Goal: Task Accomplishment & Management: Complete application form

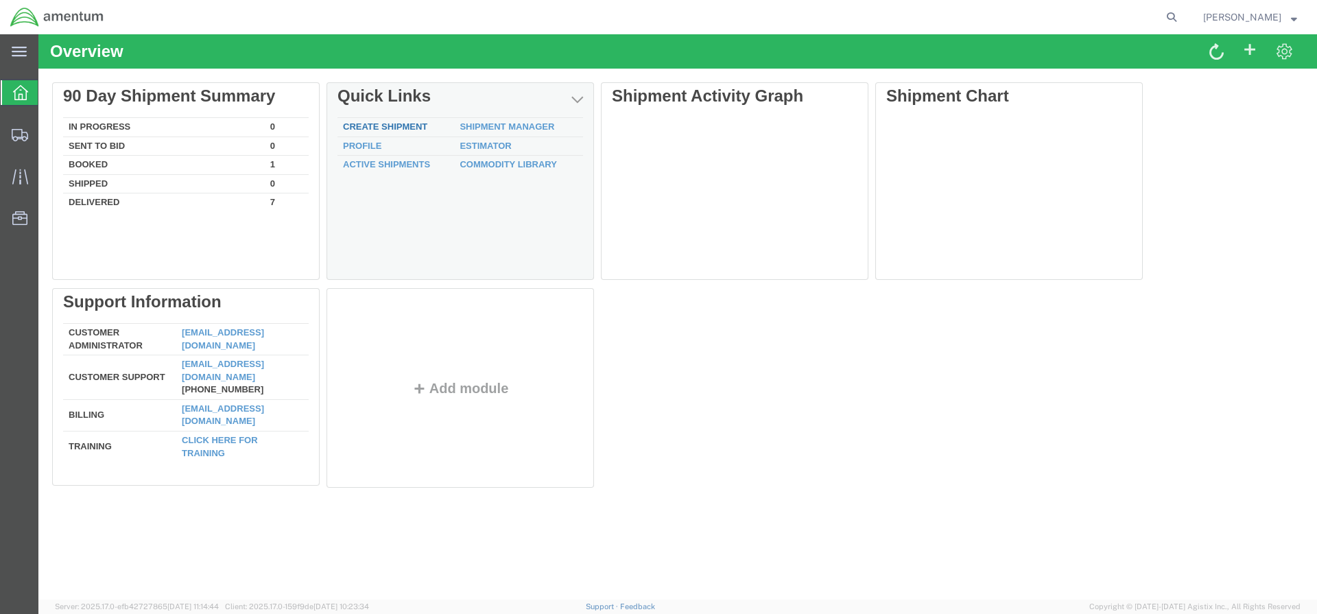
click at [407, 130] on link "Create Shipment" at bounding box center [385, 126] width 84 height 10
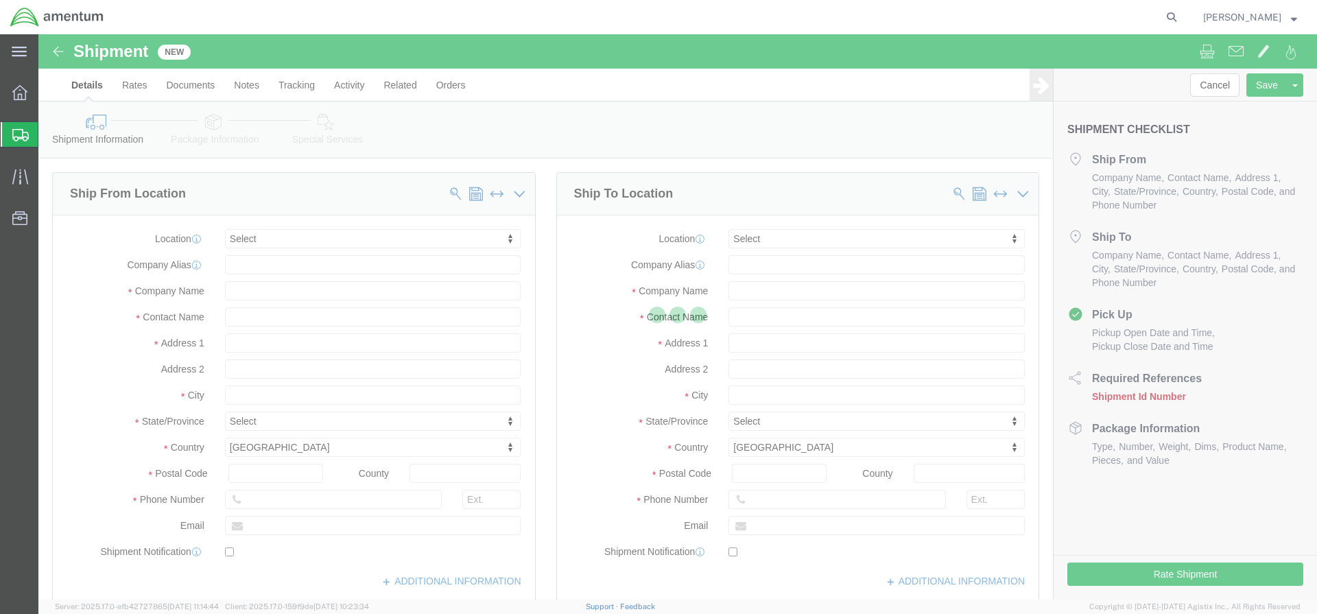
select select
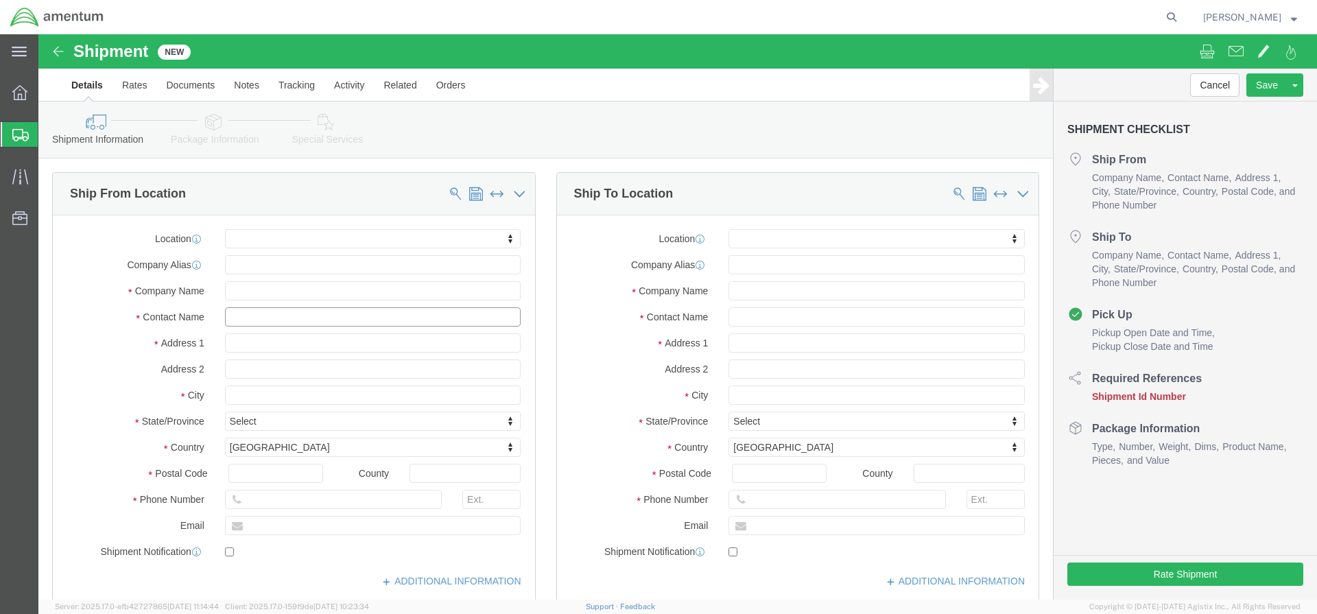
click input "text"
type input "karen bowman"
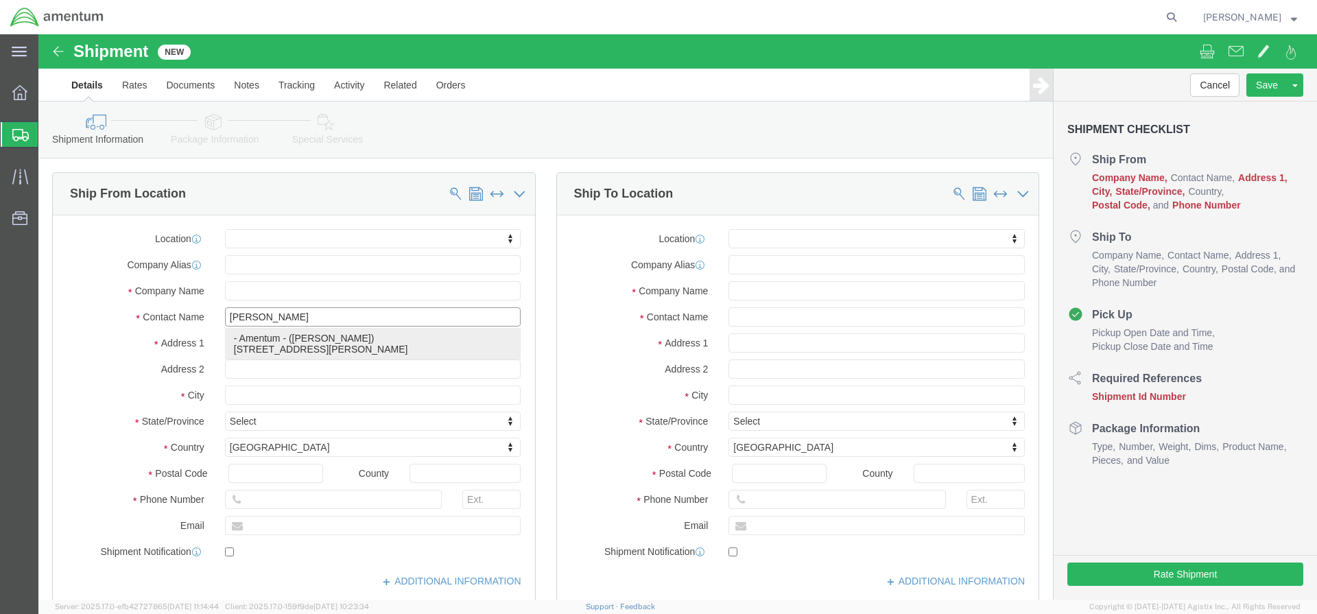
click p "- Amentum - ([PERSON_NAME]) [STREET_ADDRESS][PERSON_NAME][PERSON_NAME]"
select select
type input "Amentum"
type input "[PERSON_NAME]"
type input "[STREET_ADDRESS]"
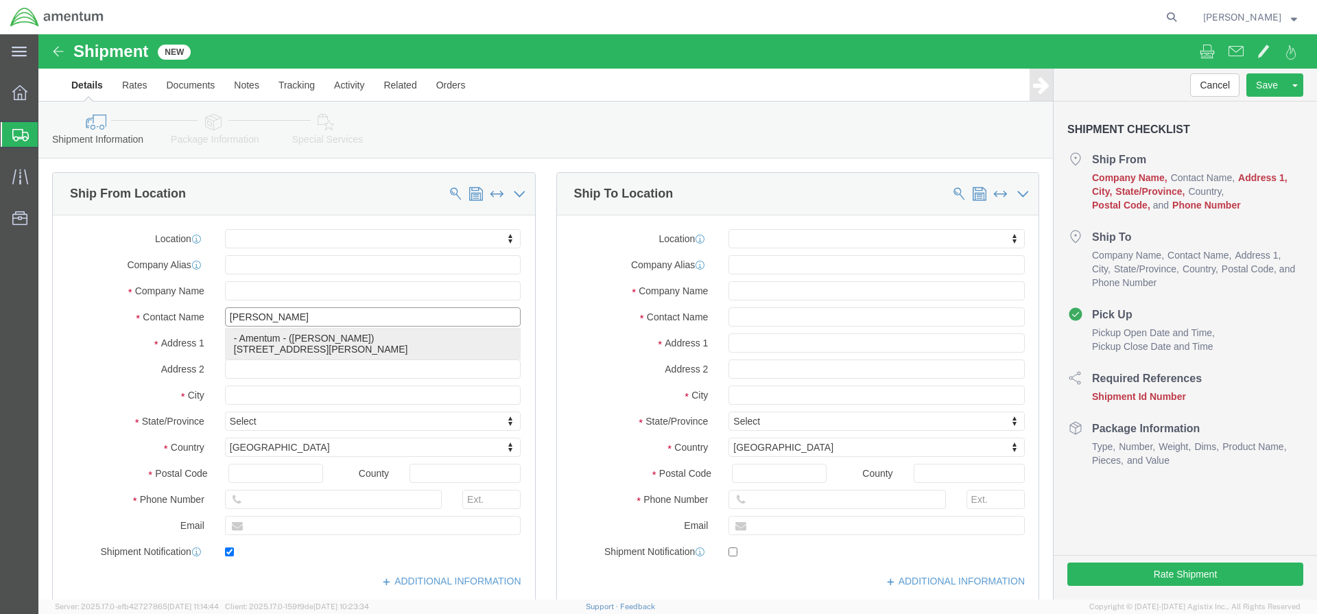
type input "RM 116"
type input "FORT [PERSON_NAME]"
type input "66442"
type input "[PHONE_NUMBER]"
type input "[PERSON_NAME][EMAIL_ADDRESS][DOMAIN_NAME]"
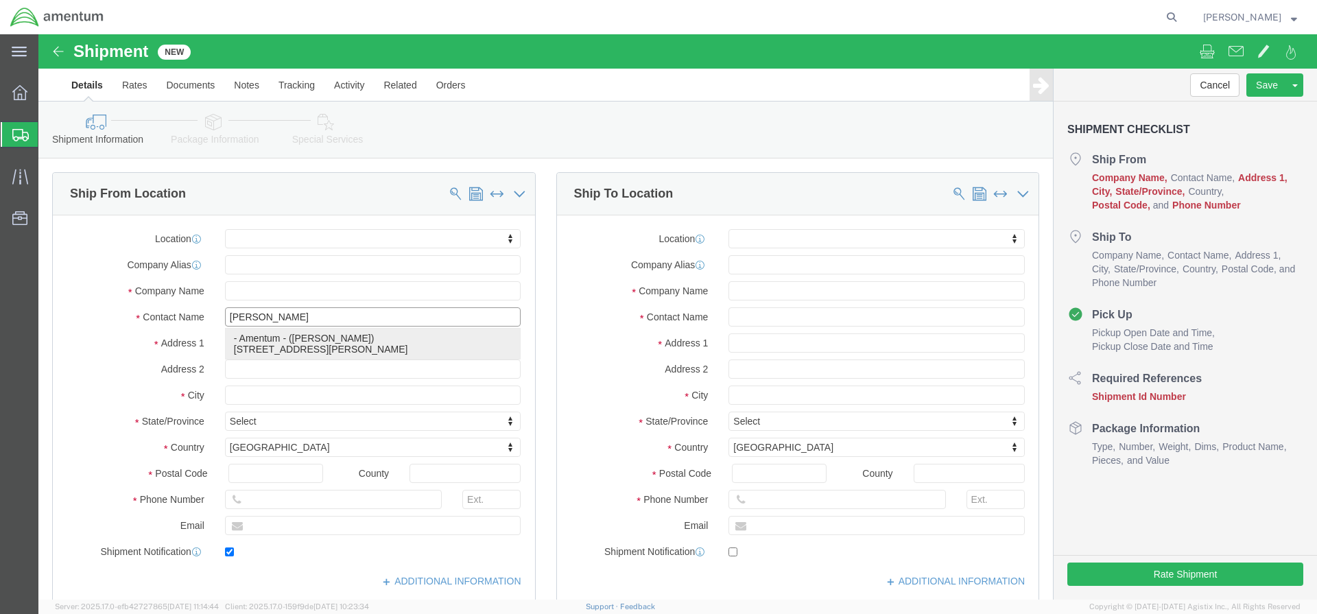
checkbox input "true"
select select "KS"
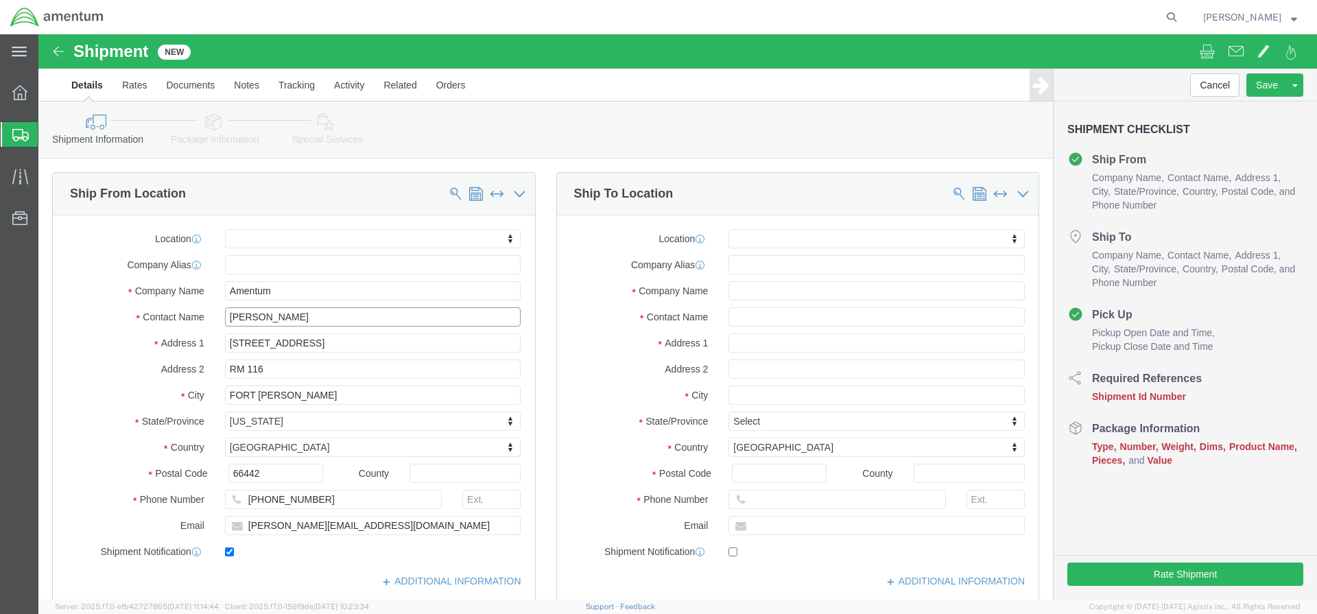
type input "[PERSON_NAME]"
click input "text"
type input "jeff h"
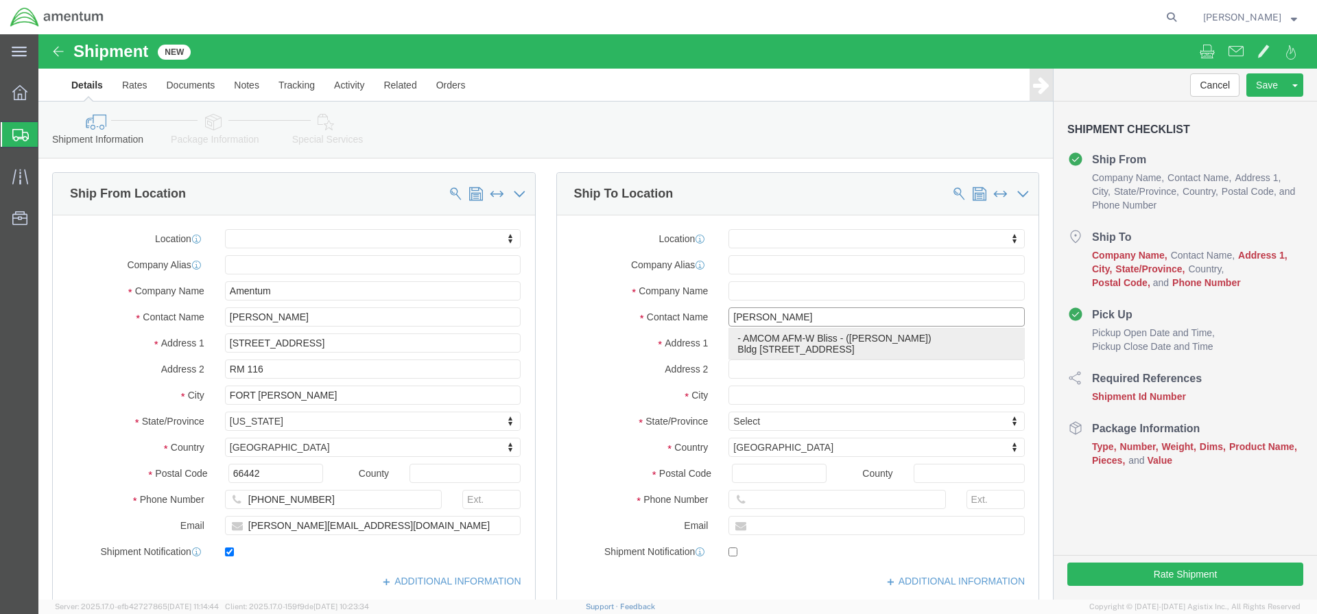
click p "- AMCOM AFM-W Bliss - ([PERSON_NAME]) Bldg [STREET_ADDRESS]"
select select
type input "AMCOM AFM-W Bliss"
type input "[PERSON_NAME]"
type input "Bldg [STREET_ADDRESS]"
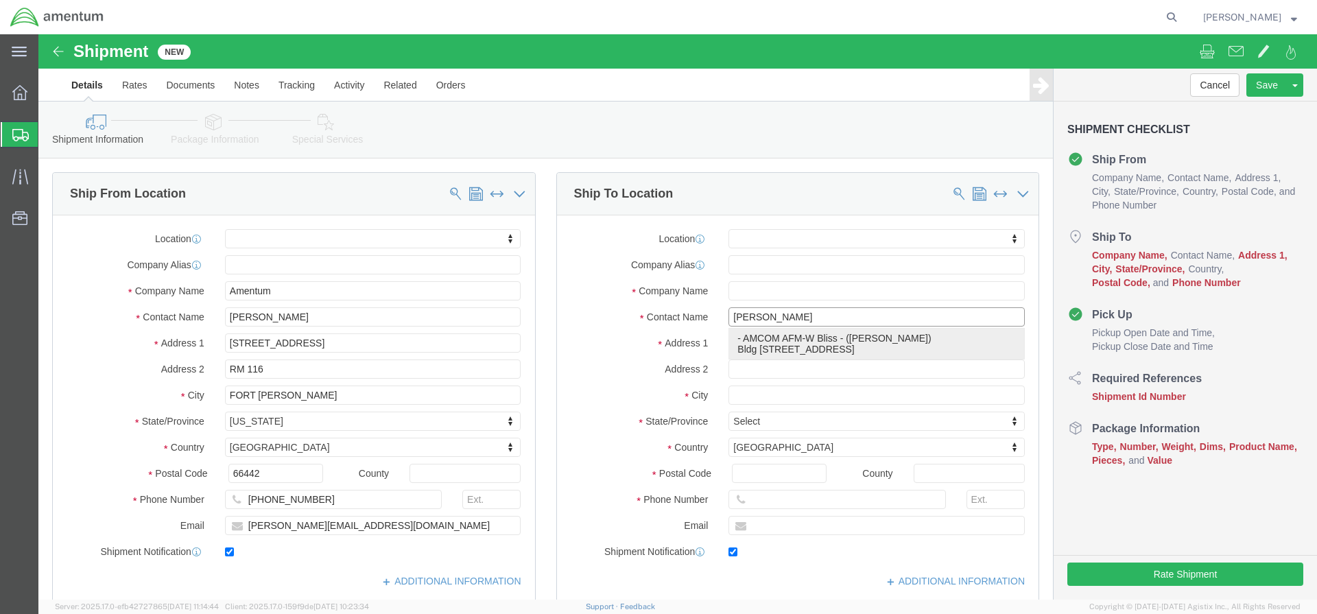
type input "Fort Bliss"
type input "79918"
type input "[PHONE_NUMBER]"
type input "[PERSON_NAME][EMAIL_ADDRESS][PERSON_NAME][DOMAIN_NAME]"
checkbox input "true"
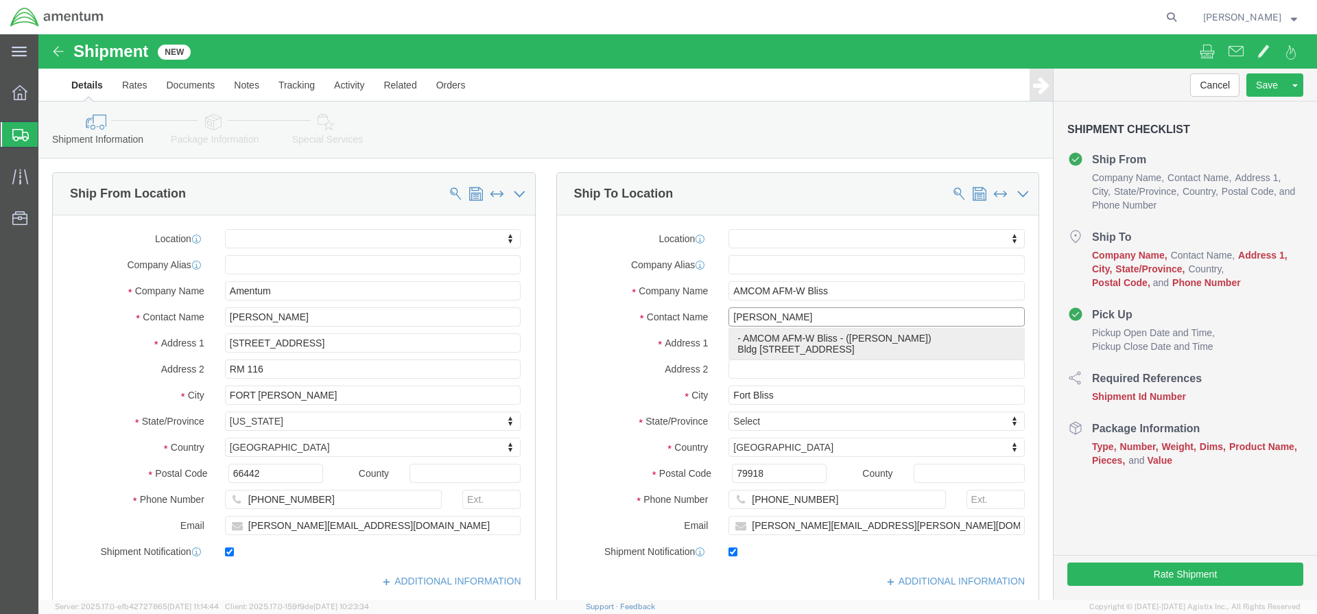
select select "[GEOGRAPHIC_DATA]"
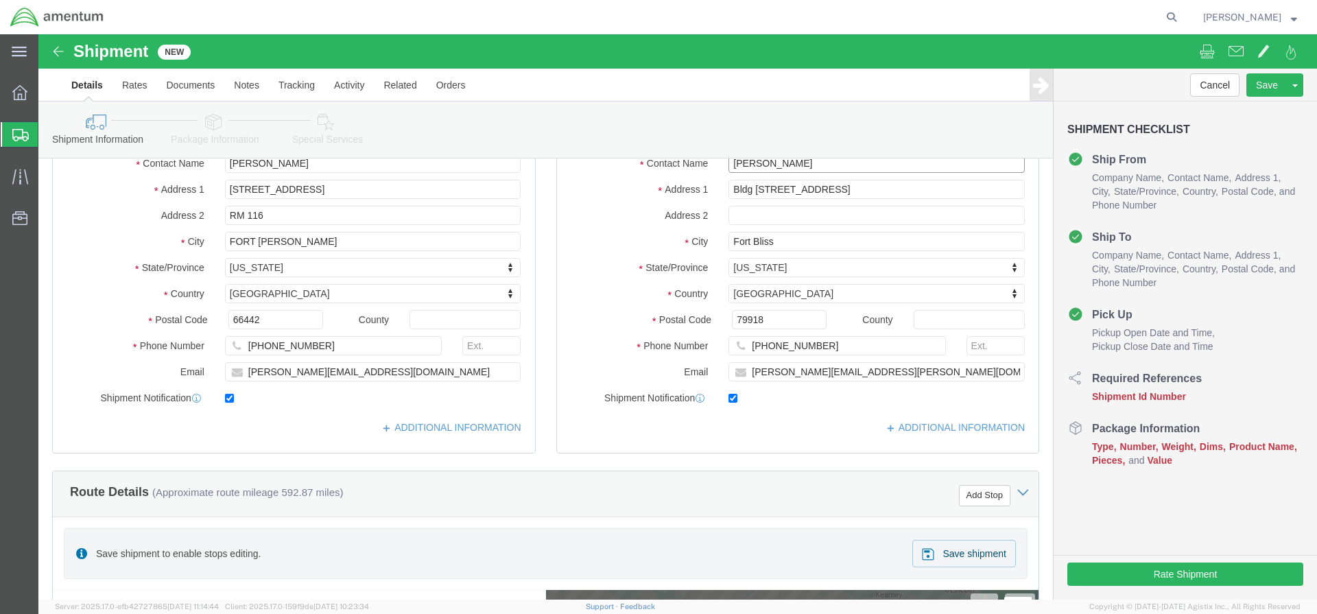
scroll to position [755, 0]
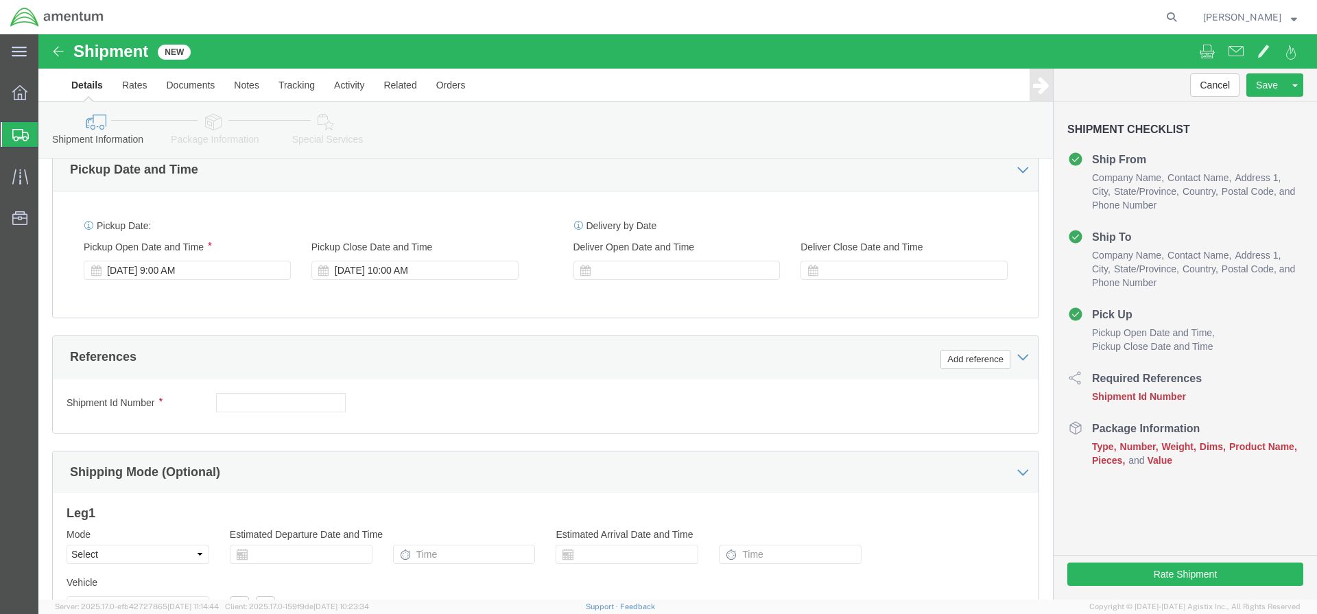
type input "[PERSON_NAME]"
click input "text"
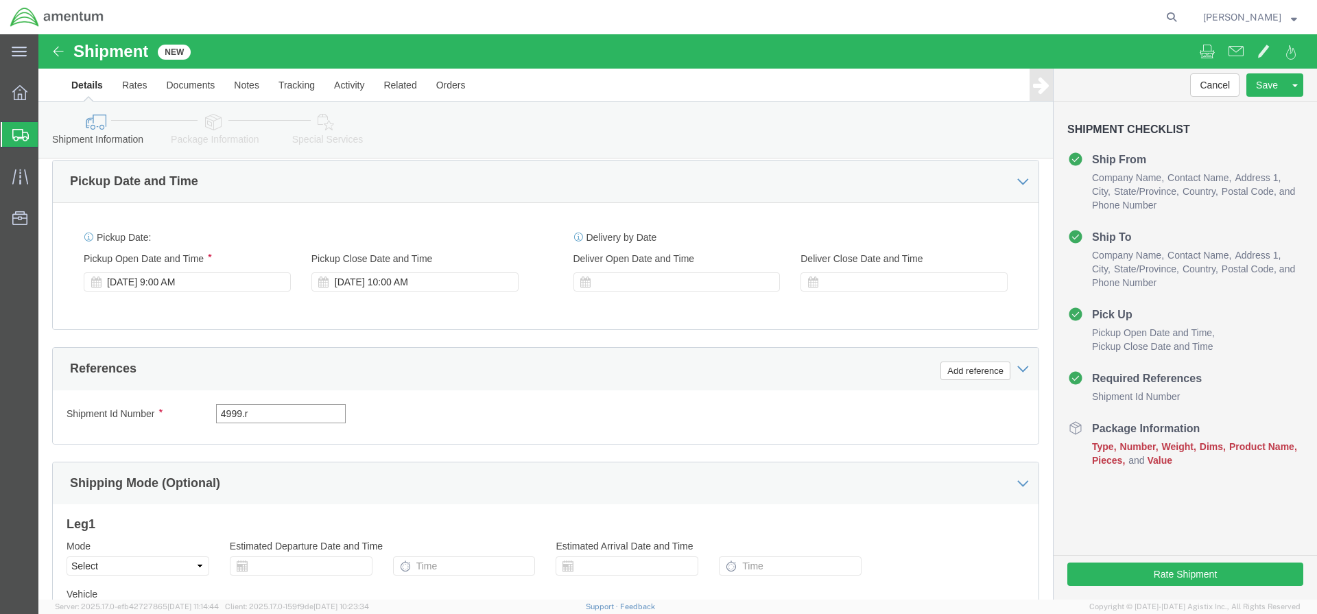
type input "4999.r."
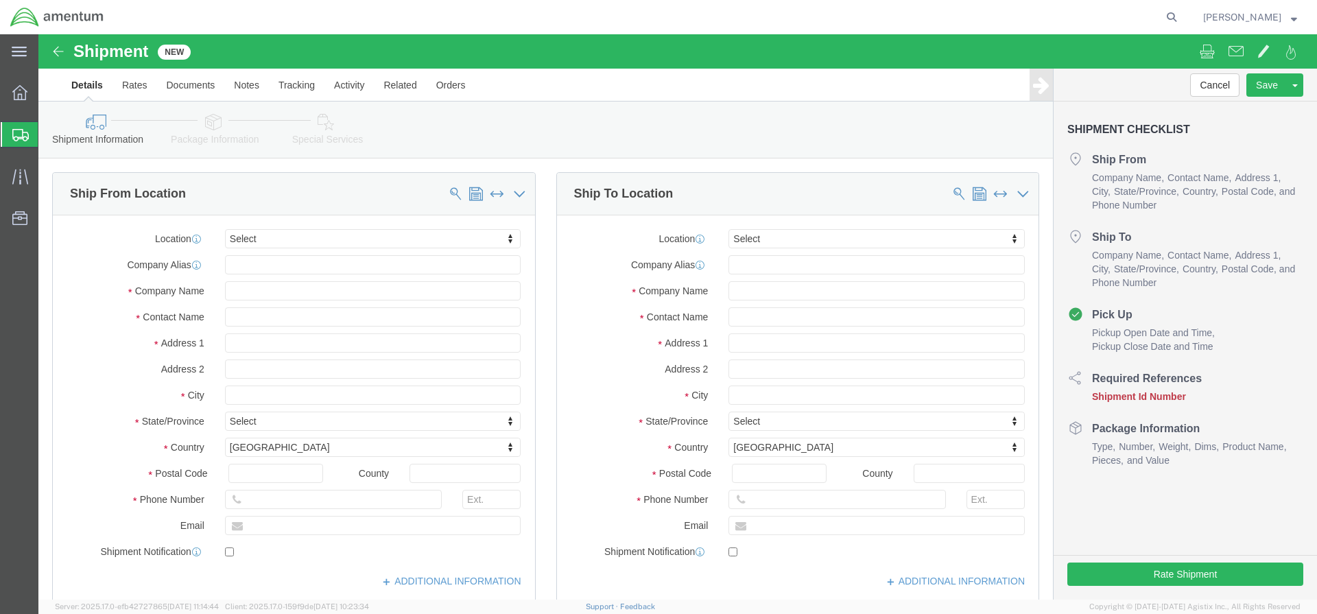
select select
click input "text"
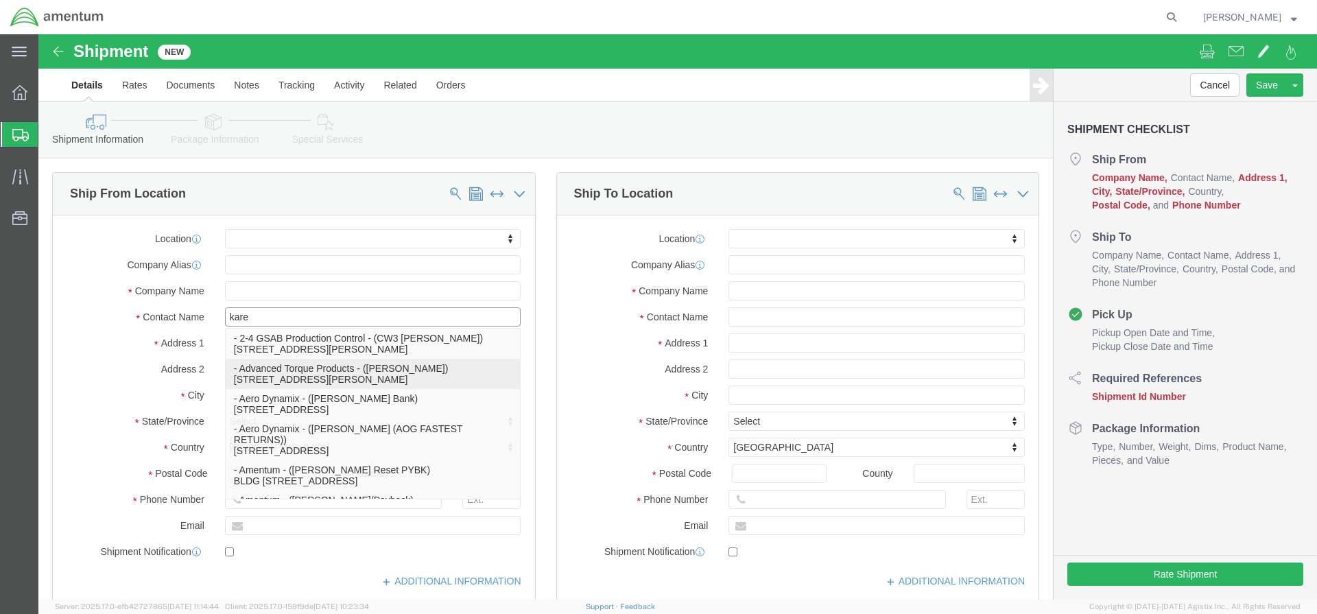
type input "karen"
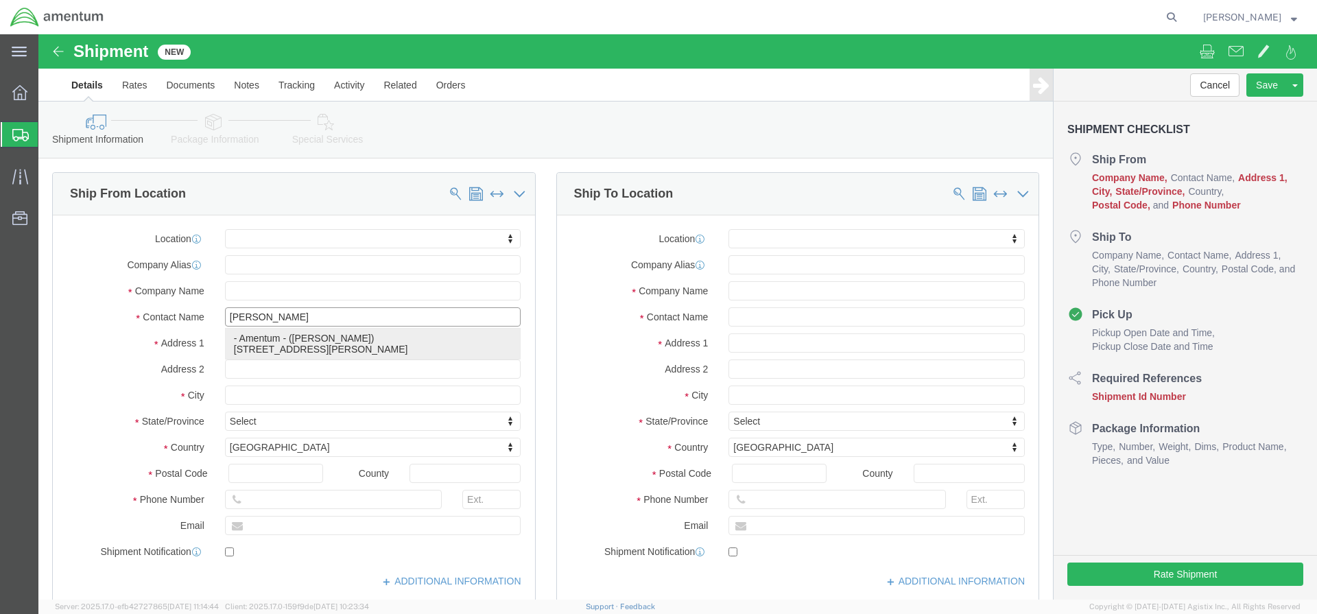
click p "- Amentum - ([PERSON_NAME]) [STREET_ADDRESS][PERSON_NAME][PERSON_NAME]"
select select "KS"
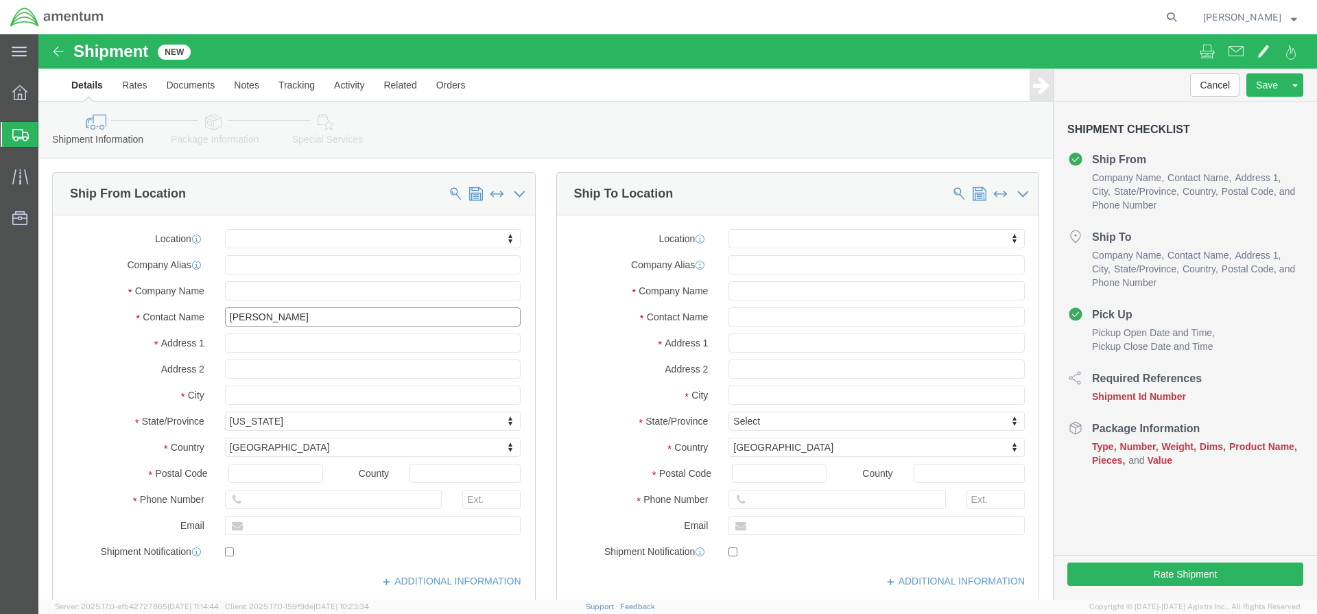
type input "[PERSON_NAME]"
click input "text"
type input "jeff"
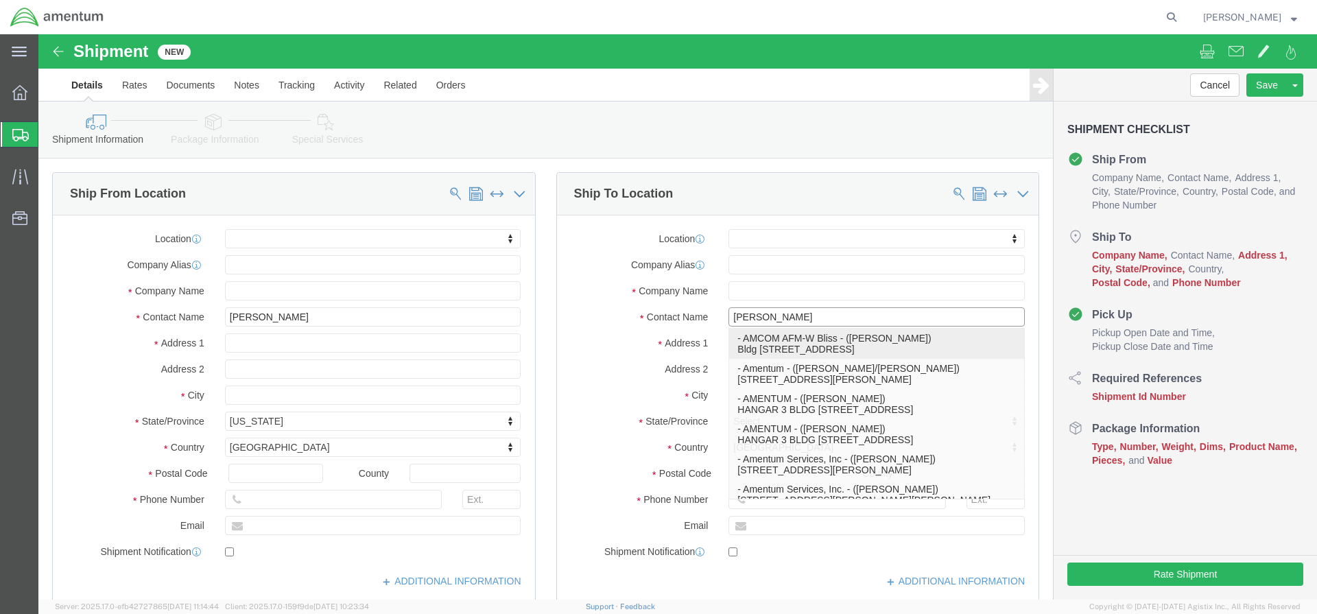
click p "- AMCOM AFM-W Bliss - ([PERSON_NAME]) Bldg [STREET_ADDRESS]"
select select "[GEOGRAPHIC_DATA]"
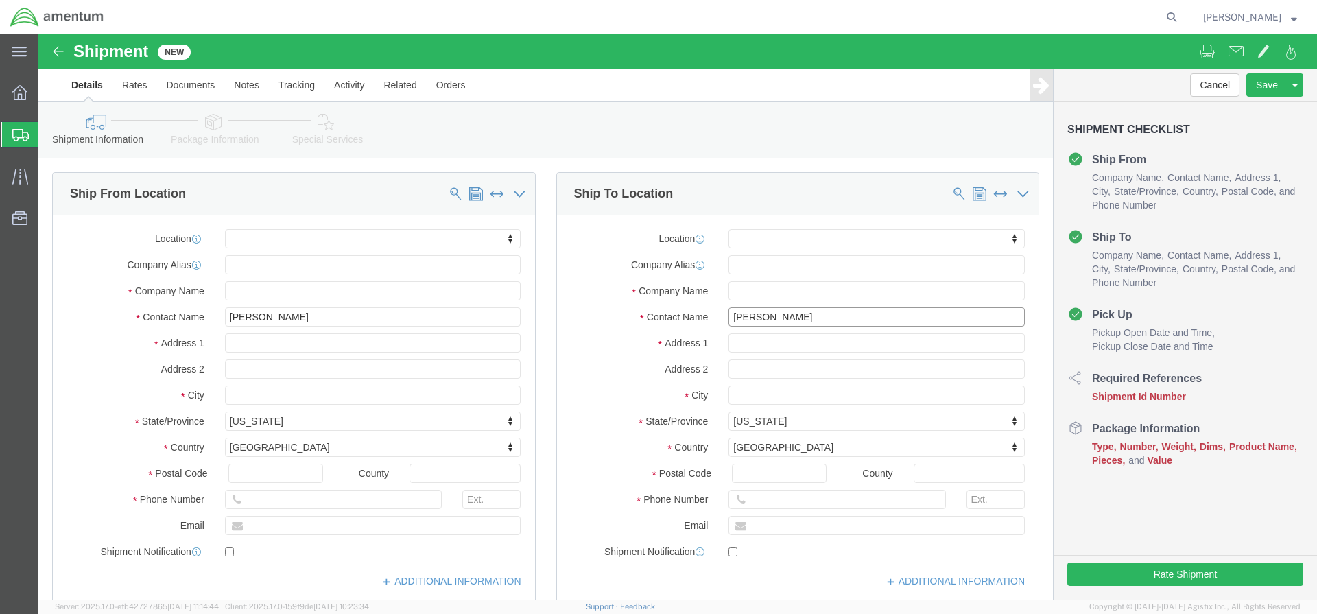
scroll to position [686, 0]
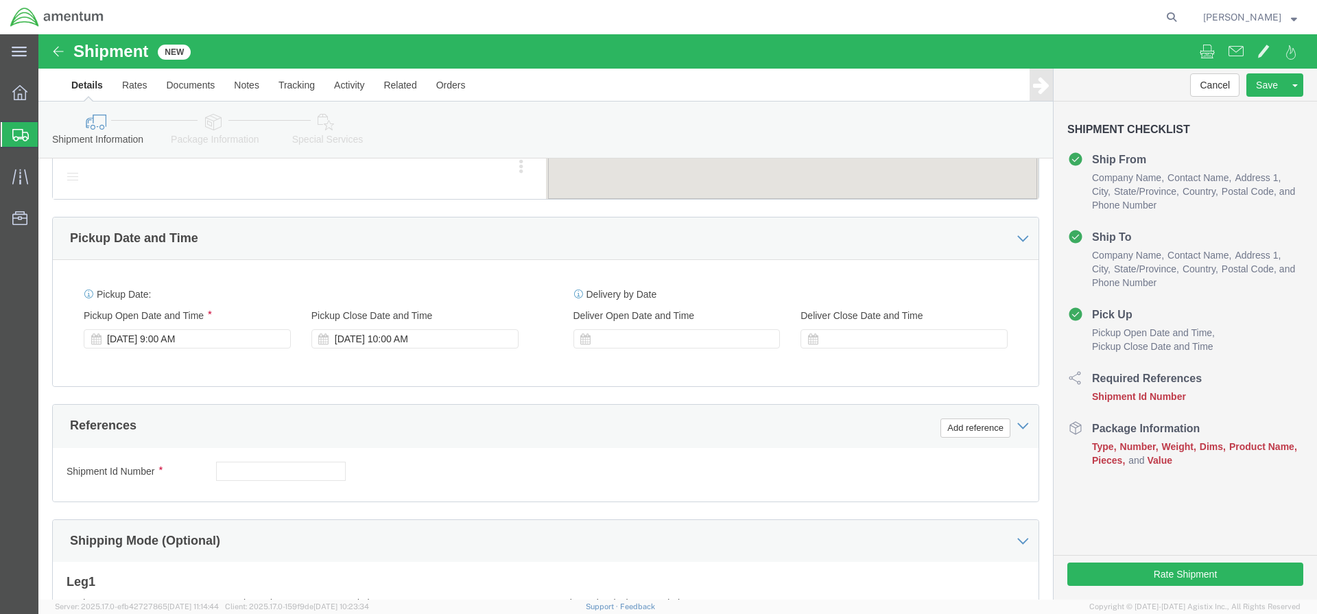
type input "[PERSON_NAME]"
click input "text"
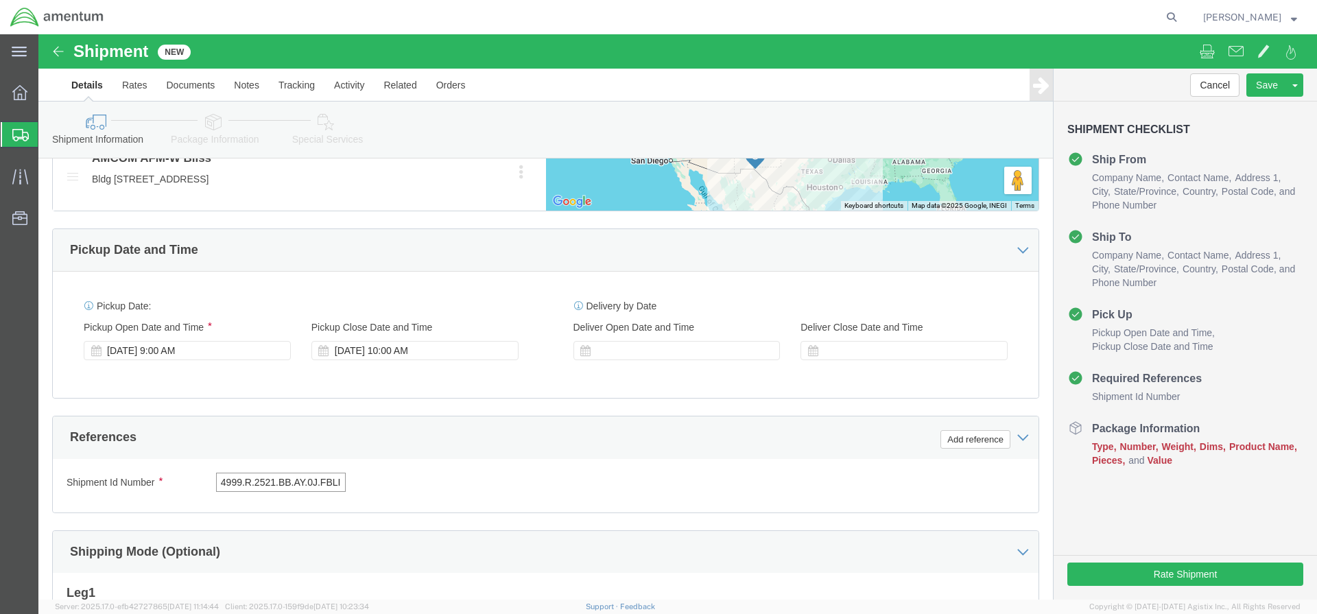
click input "4999.R.2521.BB.AY.0J.FBLI.00"
drag, startPoint x: 298, startPoint y: 448, endPoint x: 333, endPoint y: 449, distance: 35.7
click div "4999.R.2521.BB.AY.0J.FBLI.00"
type input "4999.R.2521.BB.AY.0J.FBLI.00"
click div "Shipment Id Number 4999.R.2521.BB.AY.0J.FBLI.00 Select Account Type Activity ID…"
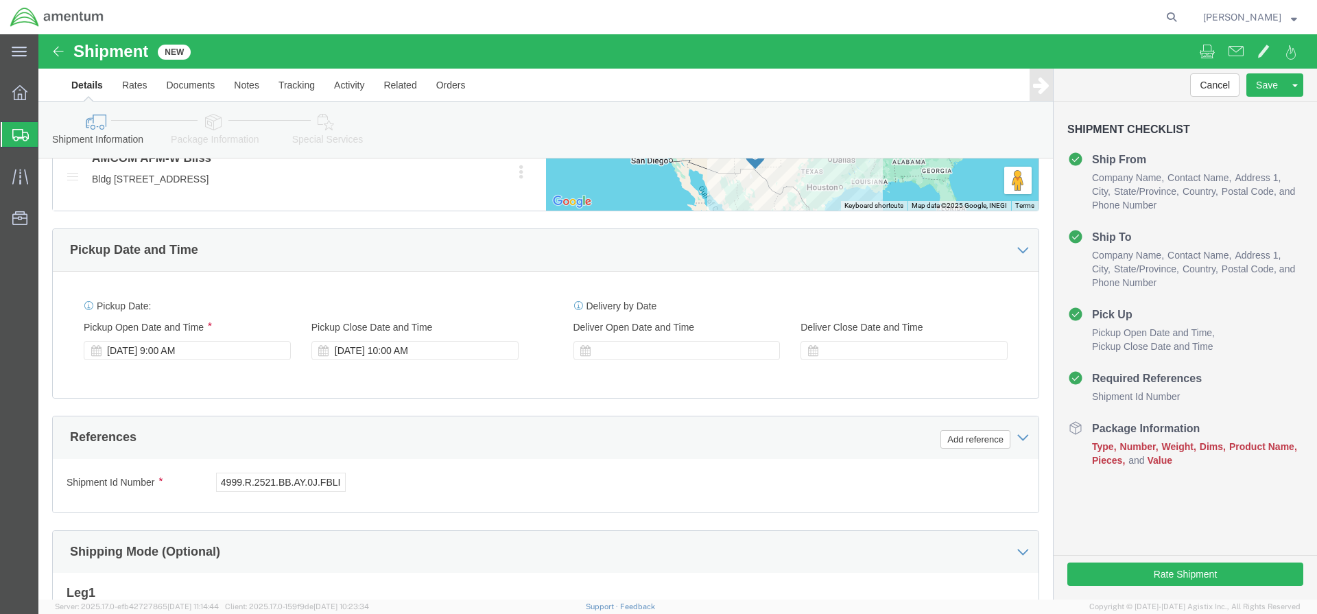
click button "Continue"
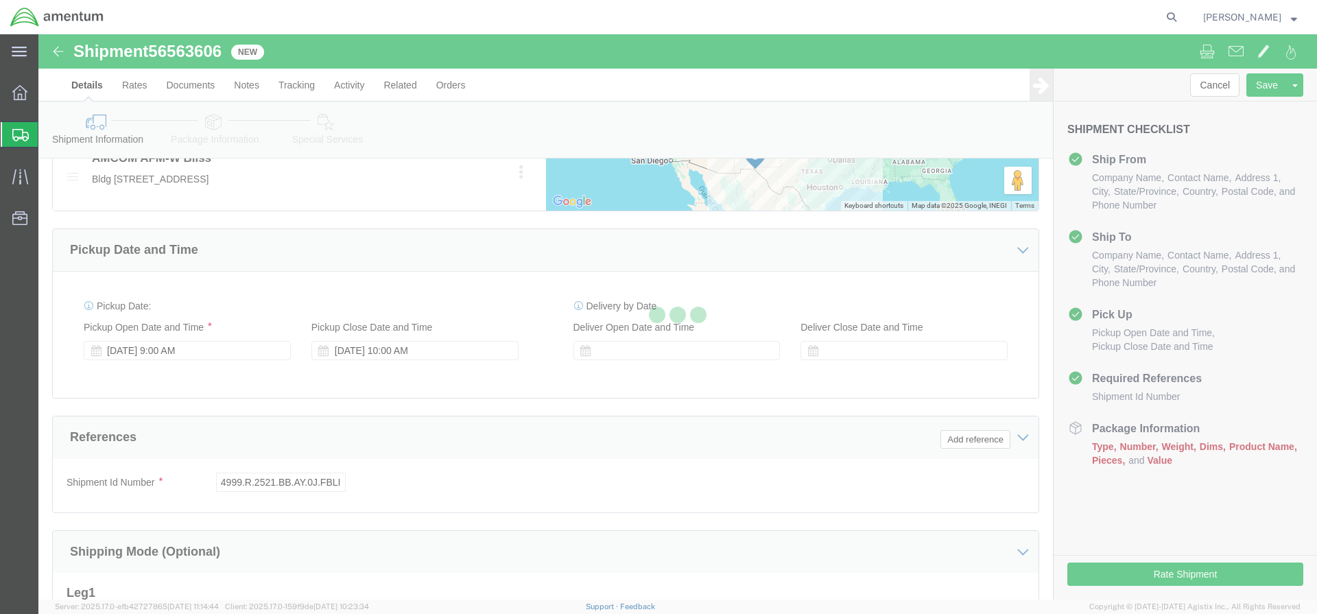
scroll to position [903, 0]
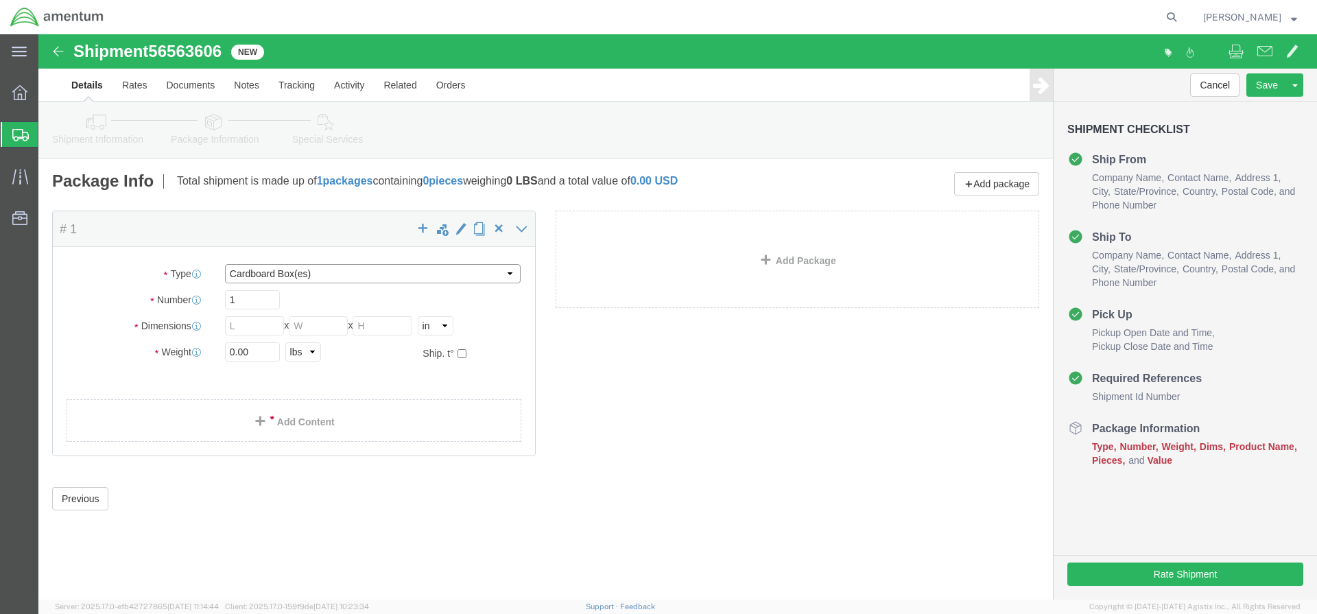
select select "YRPK"
click input "text"
type input "27"
click input "text"
type input "27"
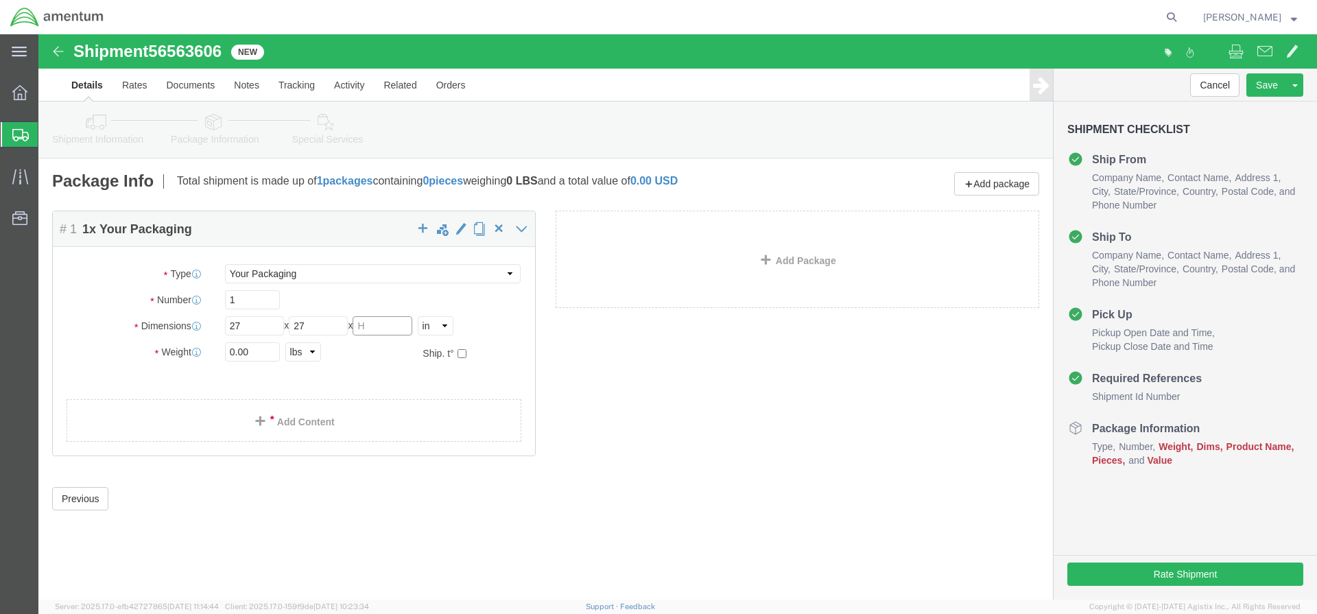
click input "text"
type input "10"
click input "0.00"
type input "0"
type input "42"
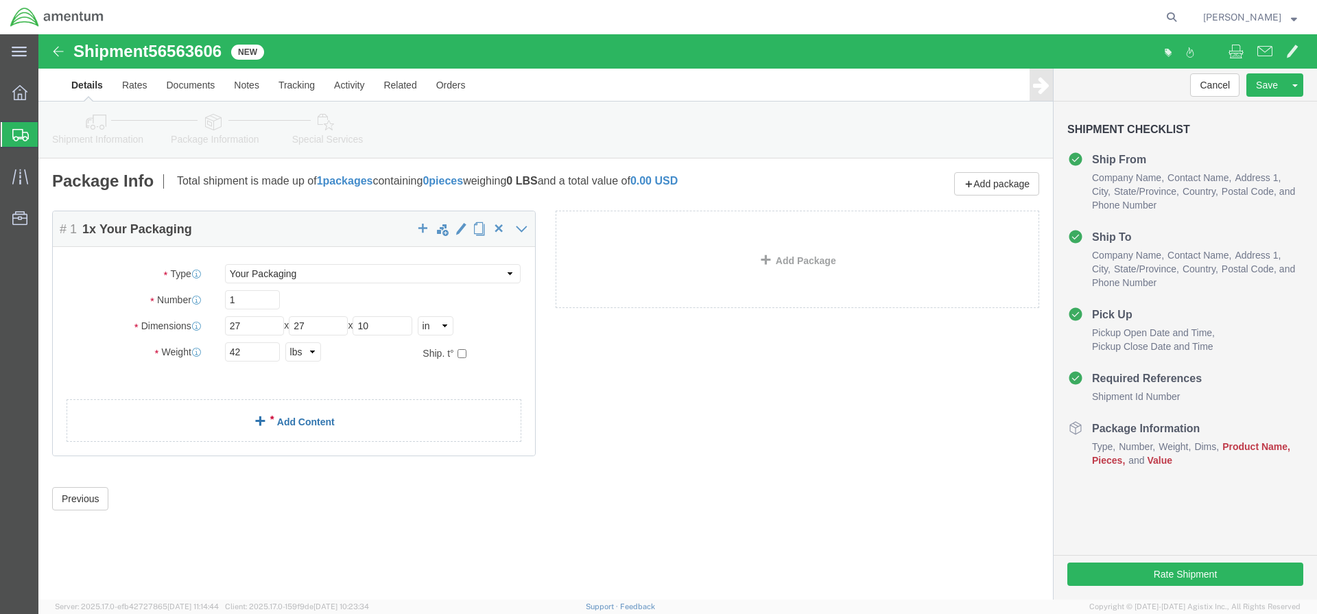
click link "Add Content"
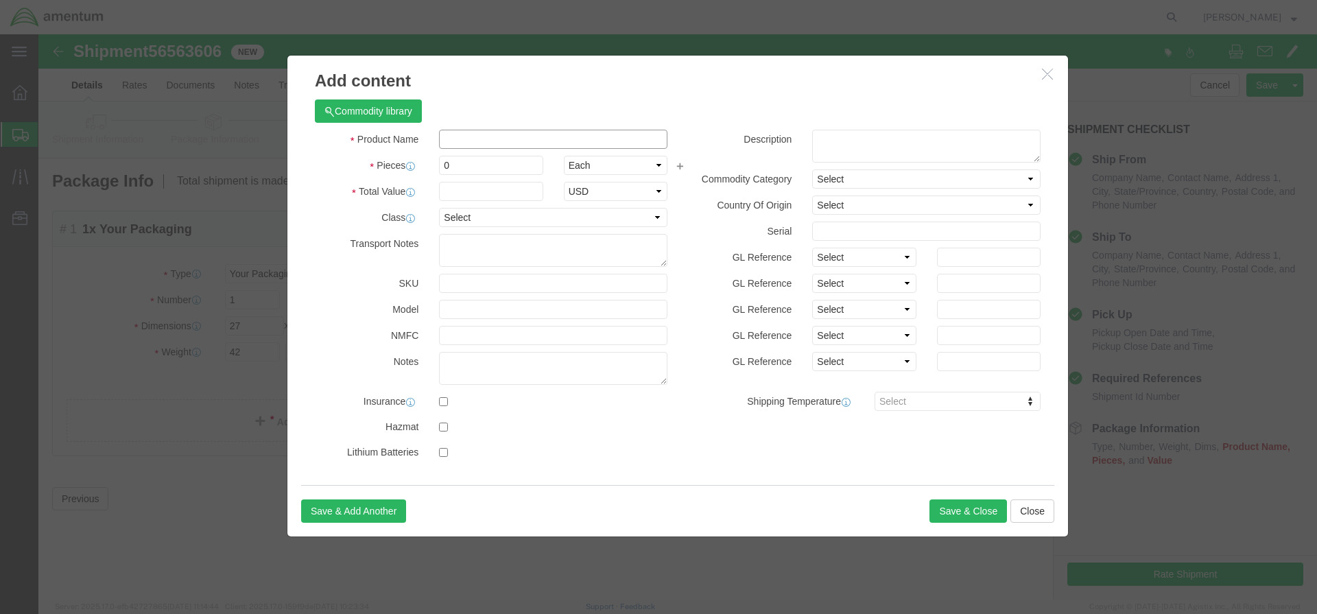
click input "text"
type input "T"
type input "AGPU TIRE"
click input "0"
type input "1"
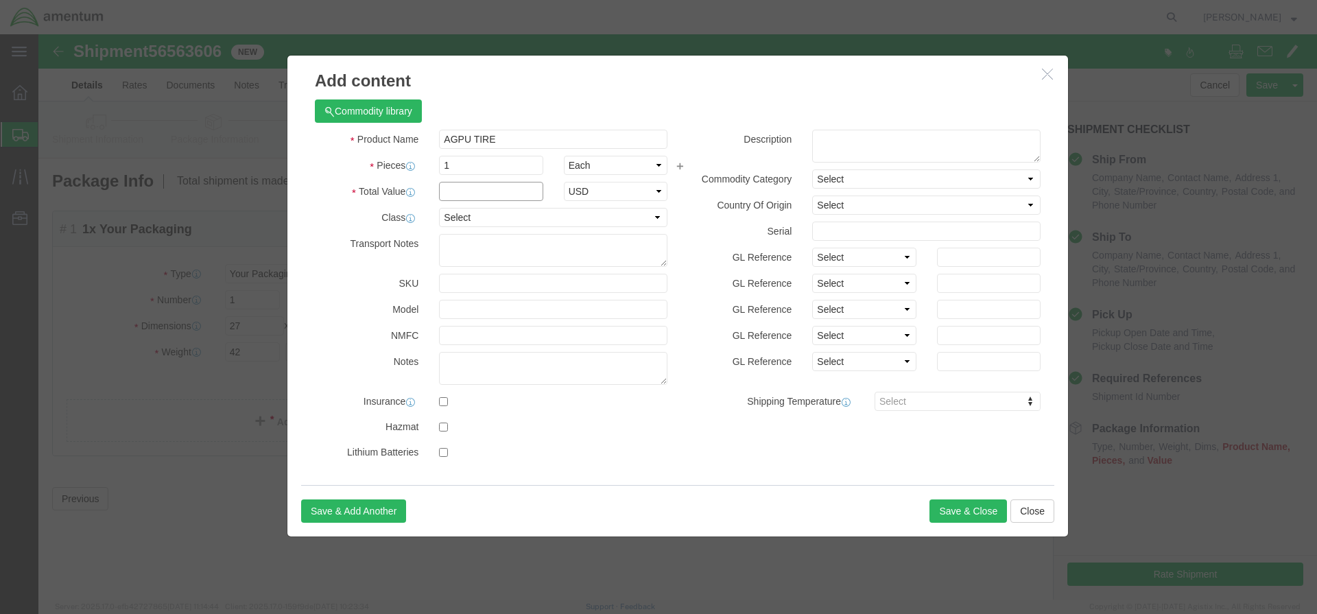
click input "text"
drag, startPoint x: 441, startPoint y: 157, endPoint x: 380, endPoint y: 155, distance: 61.1
click div "Total Value 10.00 Select ADP AED AFN ALL AMD AOA ARS ATS AUD AWG AZN BAM BBD BD…"
type input "50.00"
click input "text"
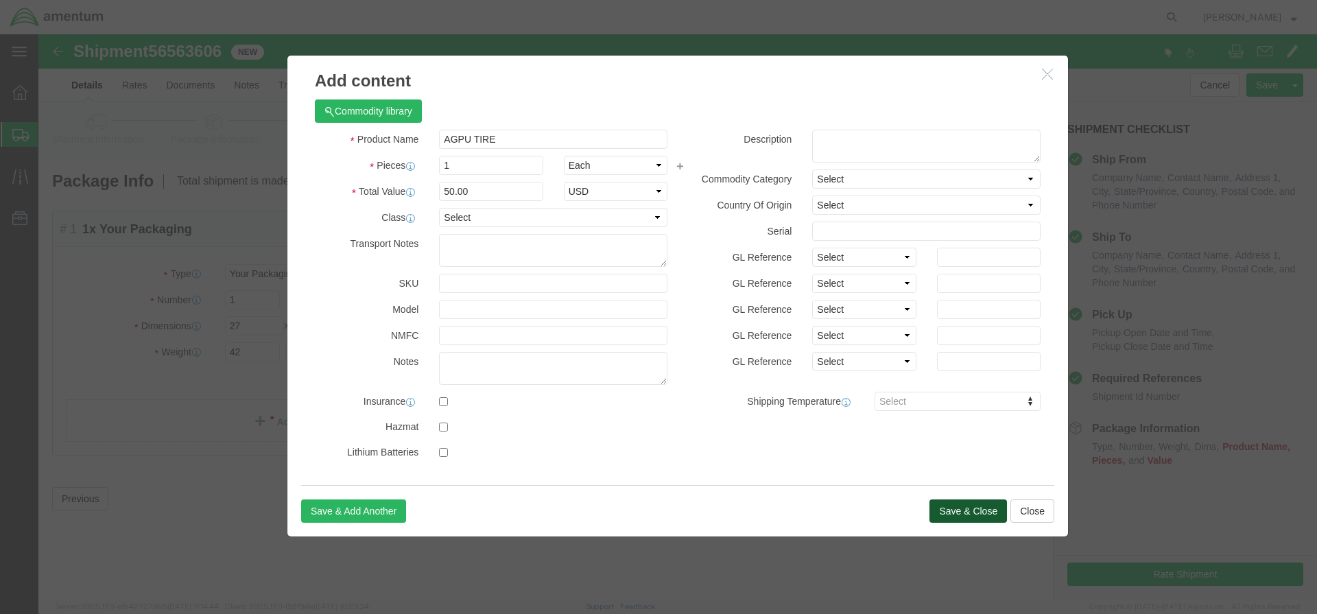
click button "Save & Close"
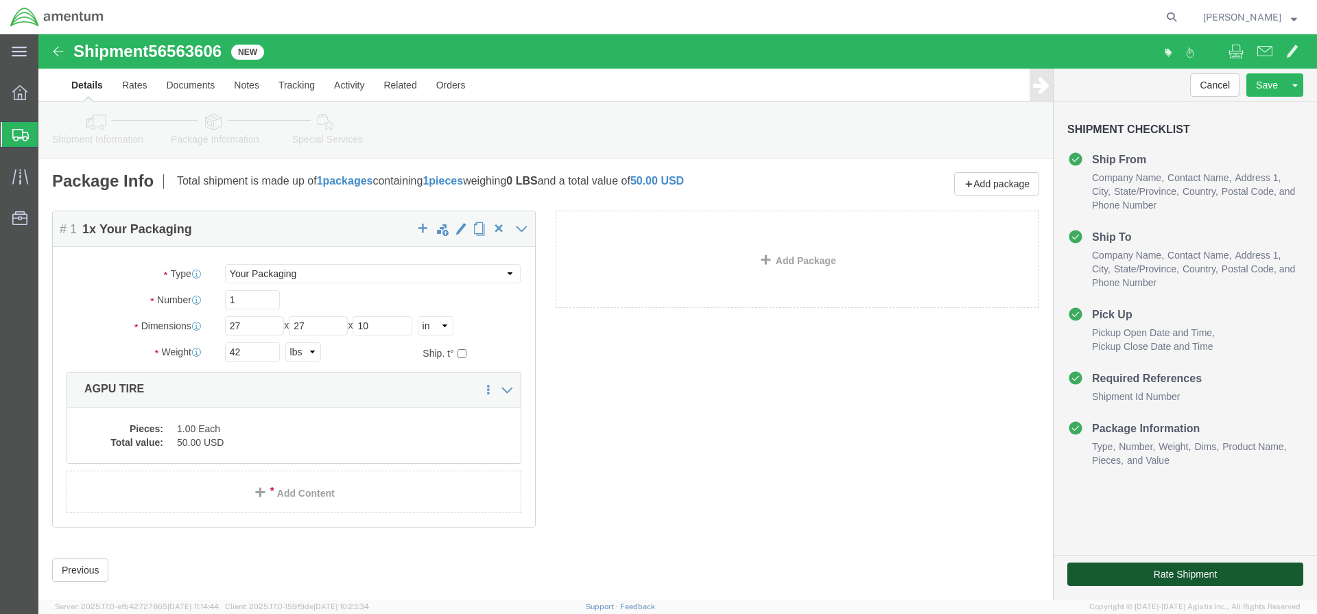
click button "Rate Shipment"
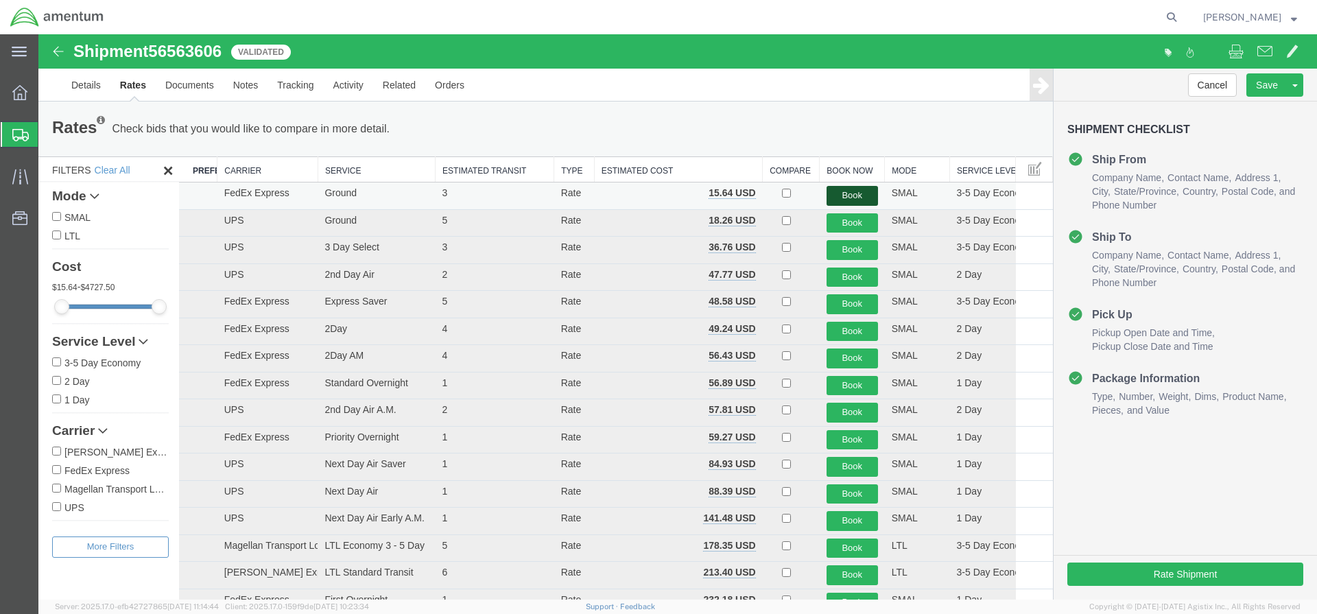
click at [851, 202] on button "Book" at bounding box center [852, 196] width 51 height 20
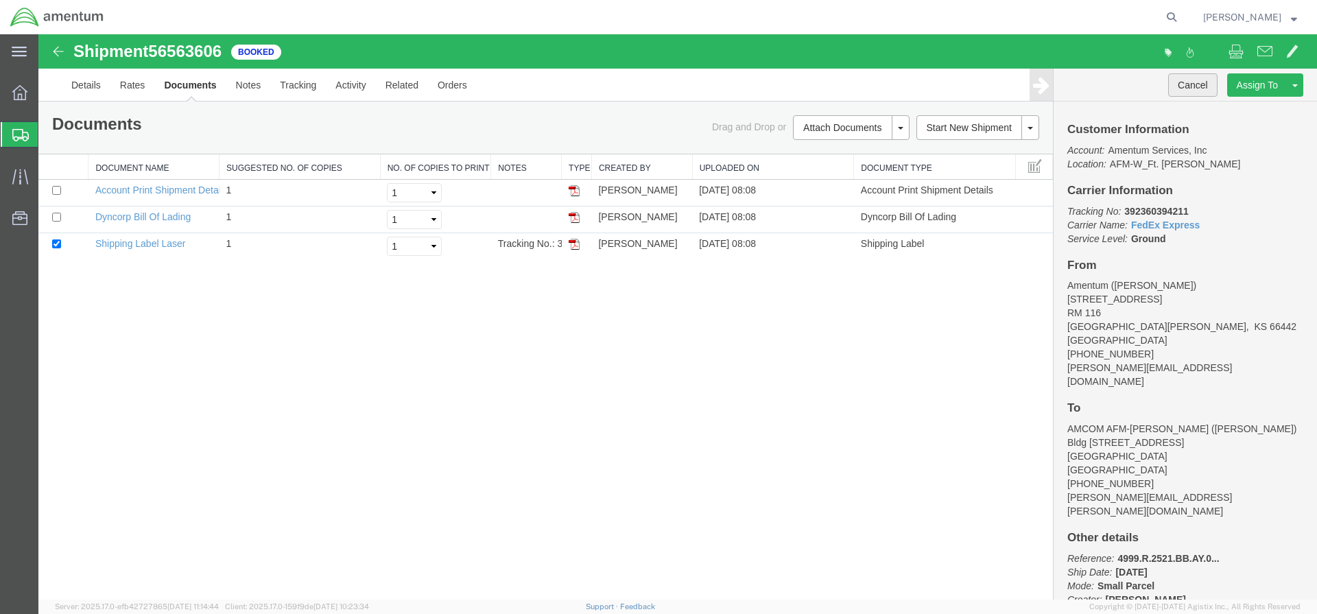
click at [1203, 80] on button "Cancel" at bounding box center [1192, 84] width 49 height 23
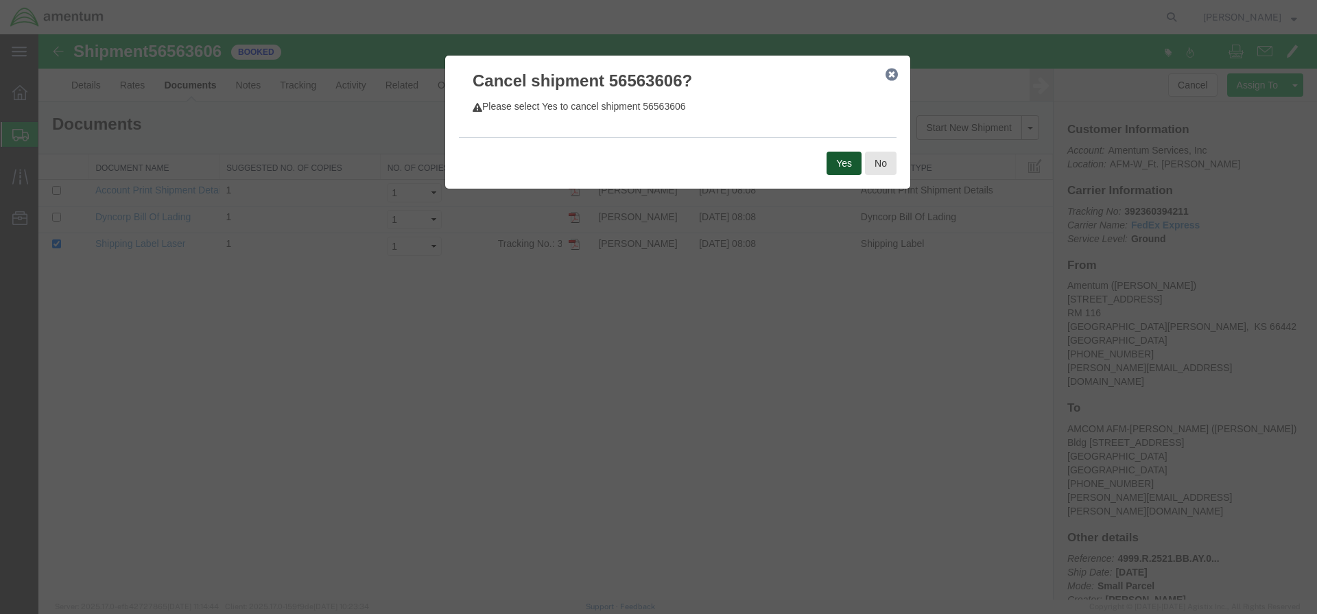
click at [835, 169] on button "Yes" at bounding box center [844, 163] width 35 height 23
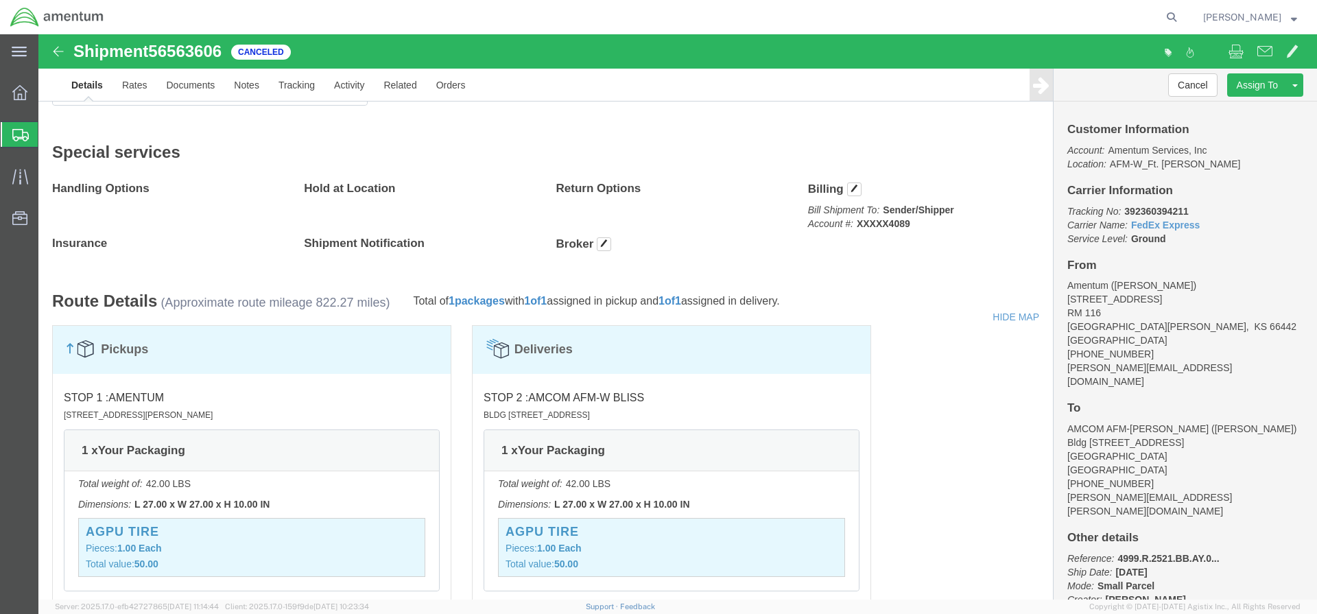
scroll to position [222, 0]
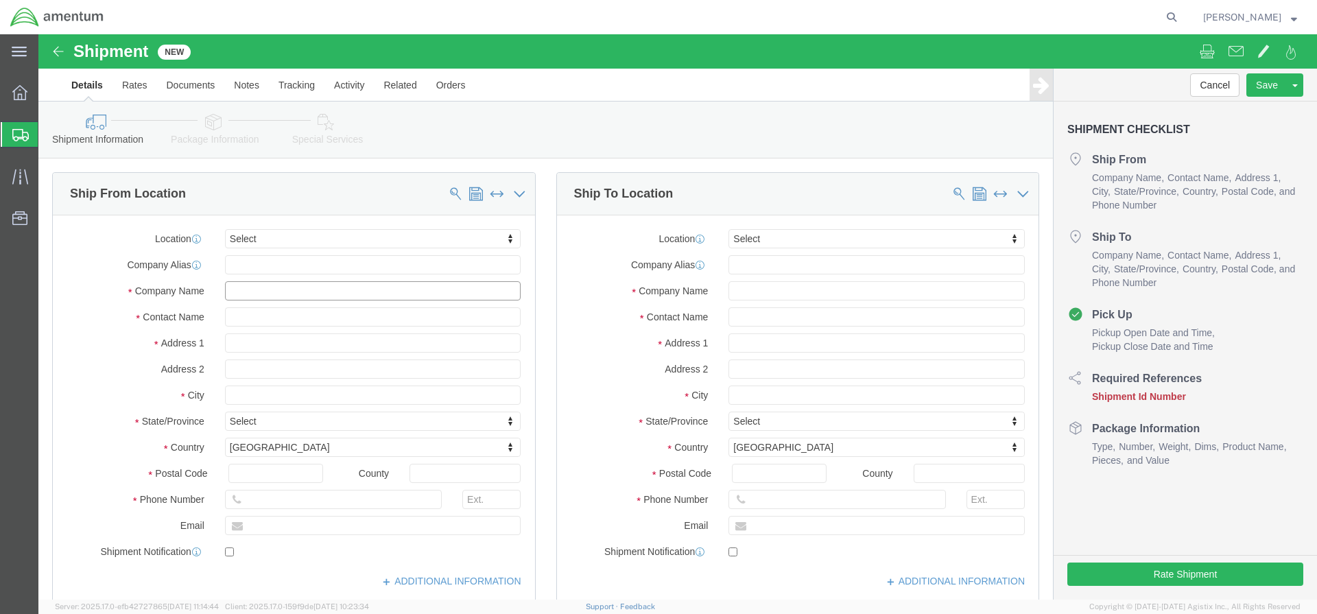
click input "text"
type input "[PERSON_NAME]"
drag, startPoint x: 274, startPoint y: 257, endPoint x: 176, endPoint y: 252, distance: 98.9
click div "KAREN BOWMAN K"
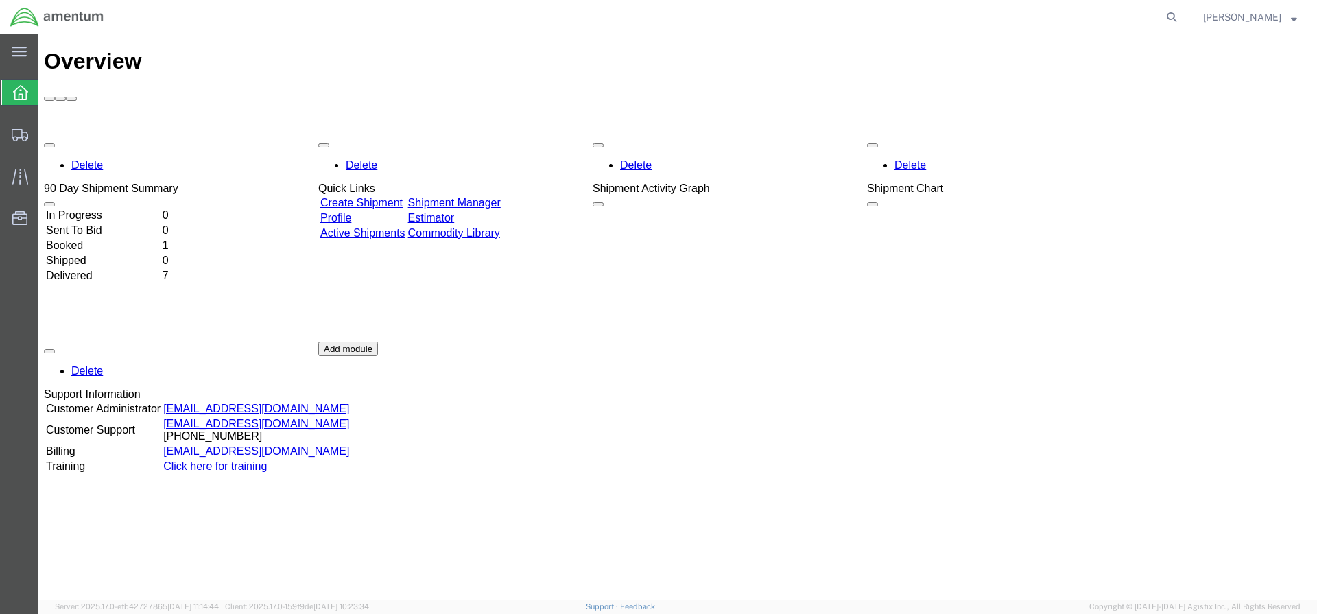
click at [403, 197] on link "Create Shipment" at bounding box center [361, 203] width 82 height 12
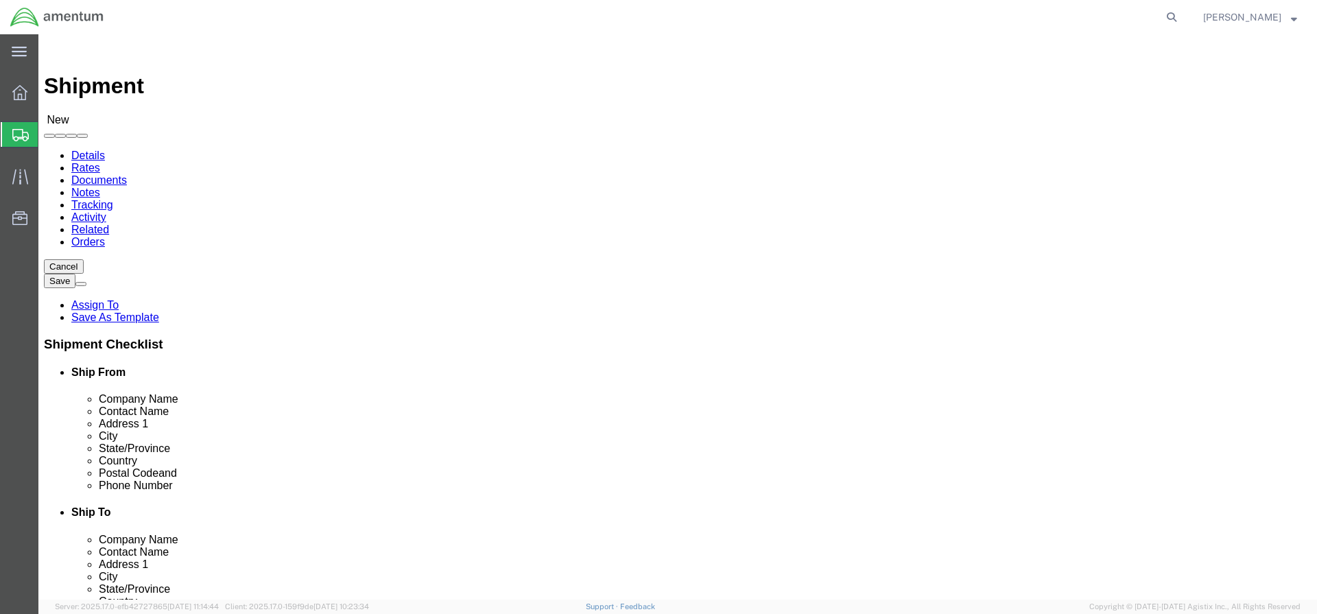
select select
click input "text"
type input "[PERSON_NAME]"
click p "- Amentum - ([PERSON_NAME]) [STREET_ADDRESS][PERSON_NAME][PERSON_NAME]"
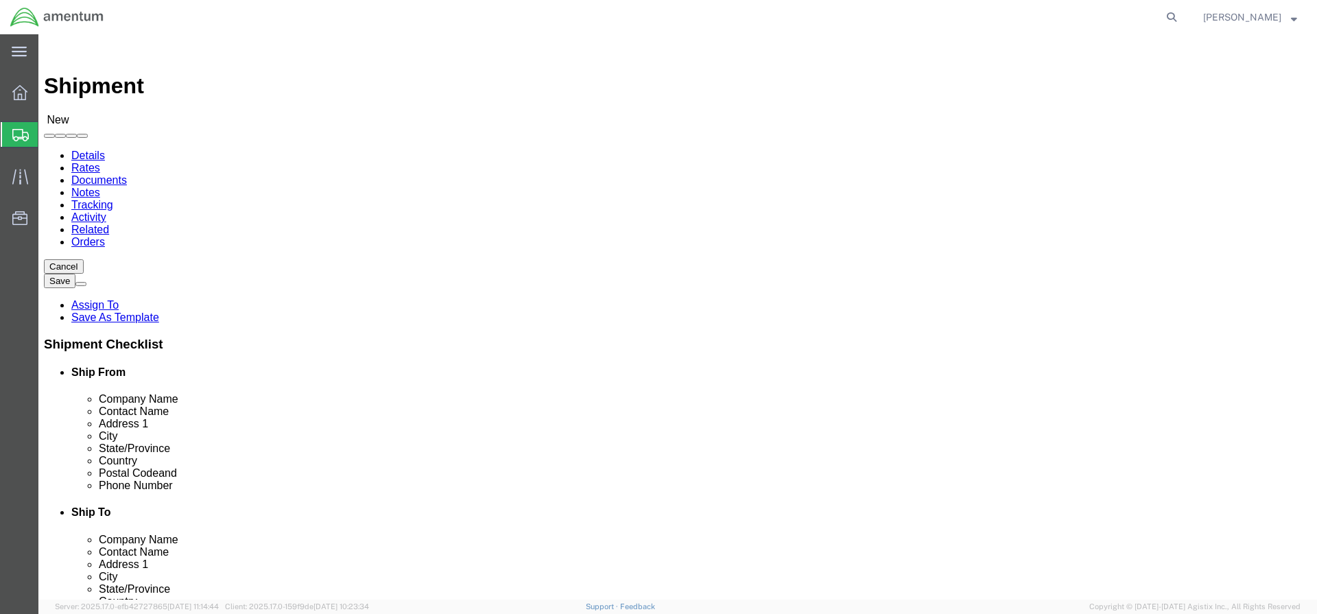
select select
type input "Amentum"
type input "[PERSON_NAME]"
type input "[STREET_ADDRESS]"
type input "RM 116"
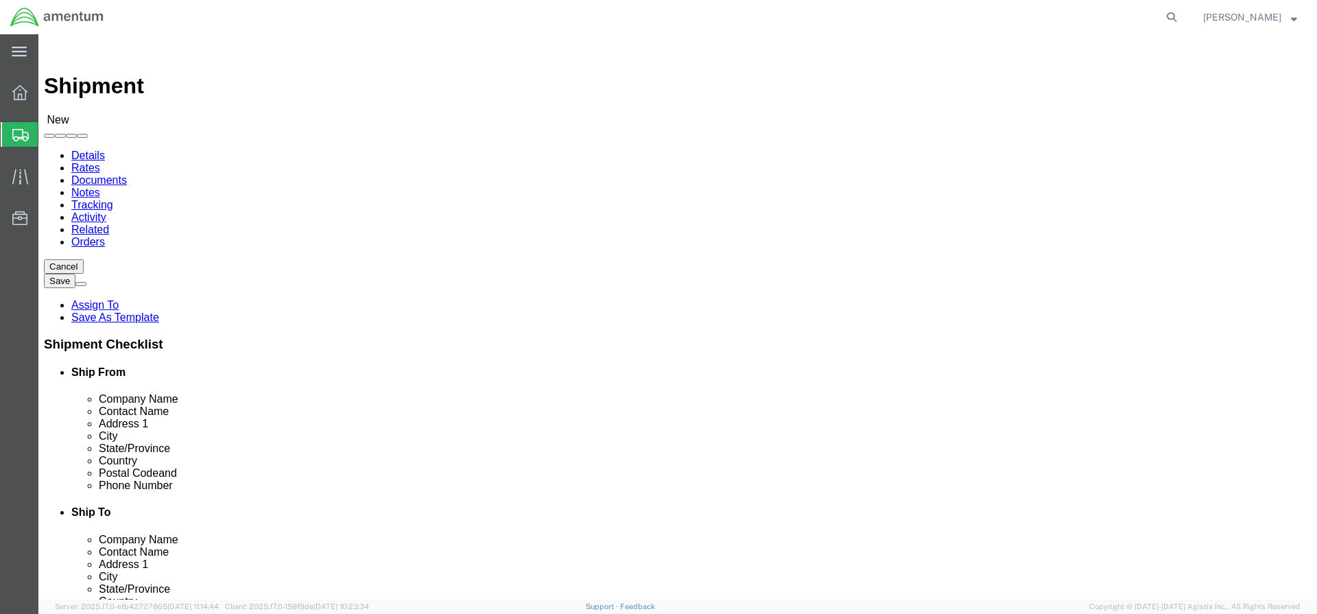
type input "FORT [PERSON_NAME]"
type input "66442"
type input "[PHONE_NUMBER]"
type input "[PERSON_NAME][EMAIL_ADDRESS][DOMAIN_NAME]"
checkbox input "true"
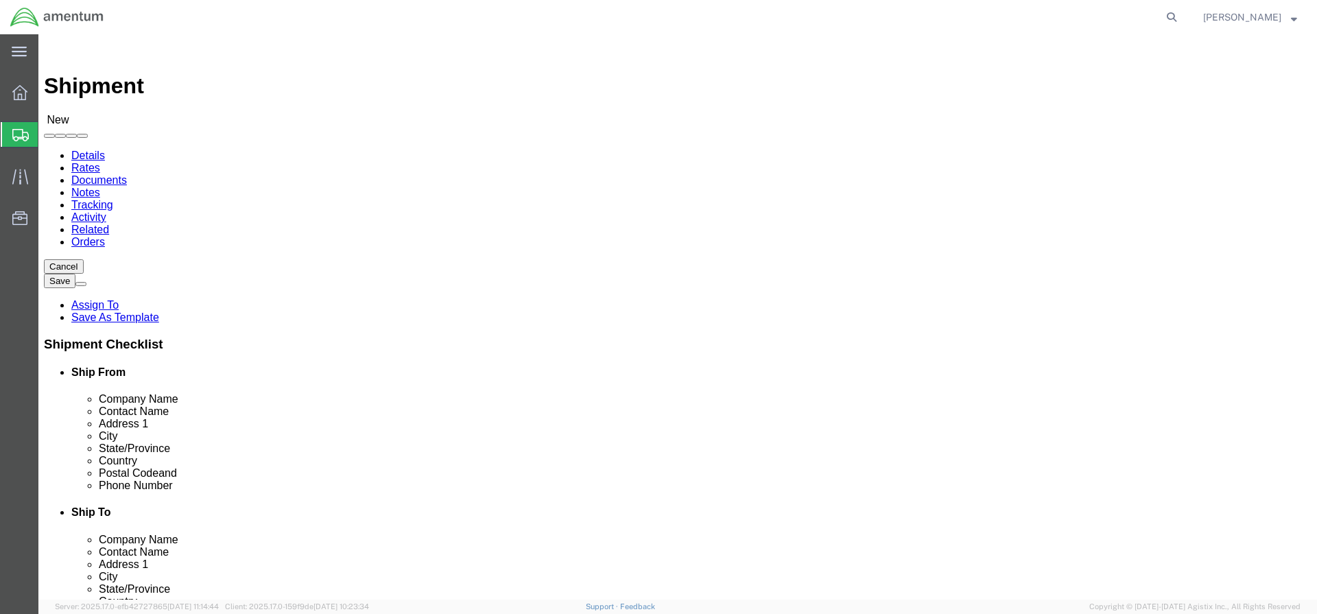
select select "KS"
type input "[PERSON_NAME]"
click input "text"
type input "[PERSON_NAME]"
click p "- AMCOM AFM-W Bliss - ([PERSON_NAME]) Bldg [STREET_ADDRESS]"
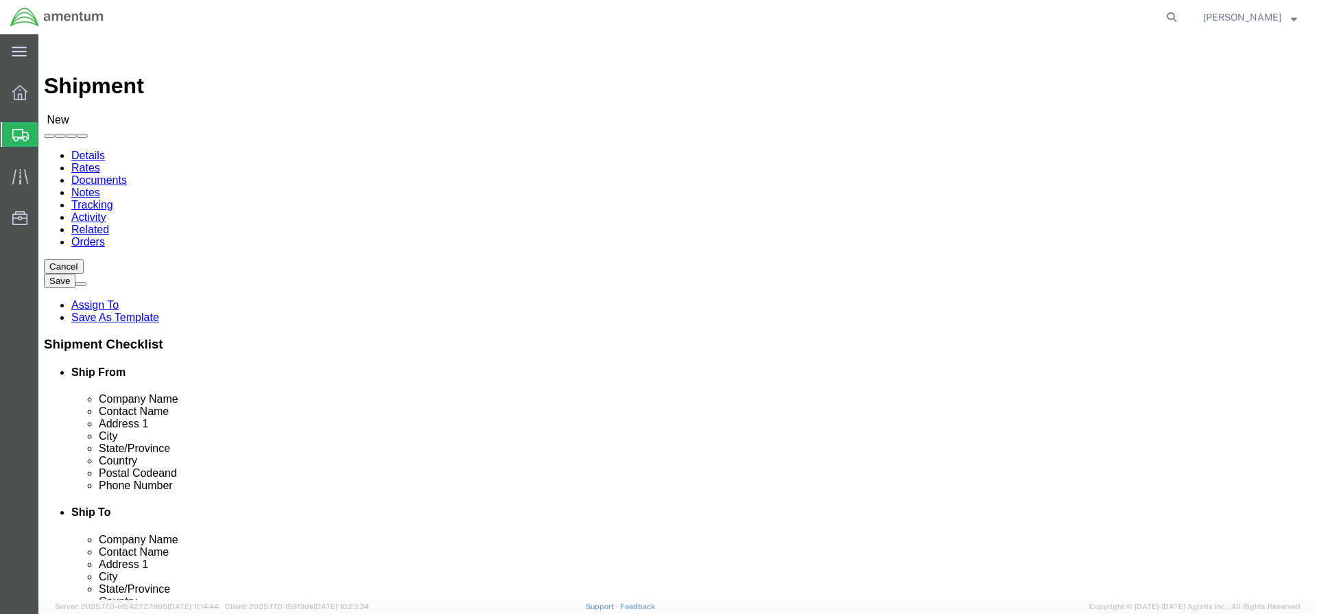
select select
type input "AMCOM AFM-W Bliss"
type input "[PERSON_NAME]"
type input "Bldg [STREET_ADDRESS]"
type input "Fort Bliss"
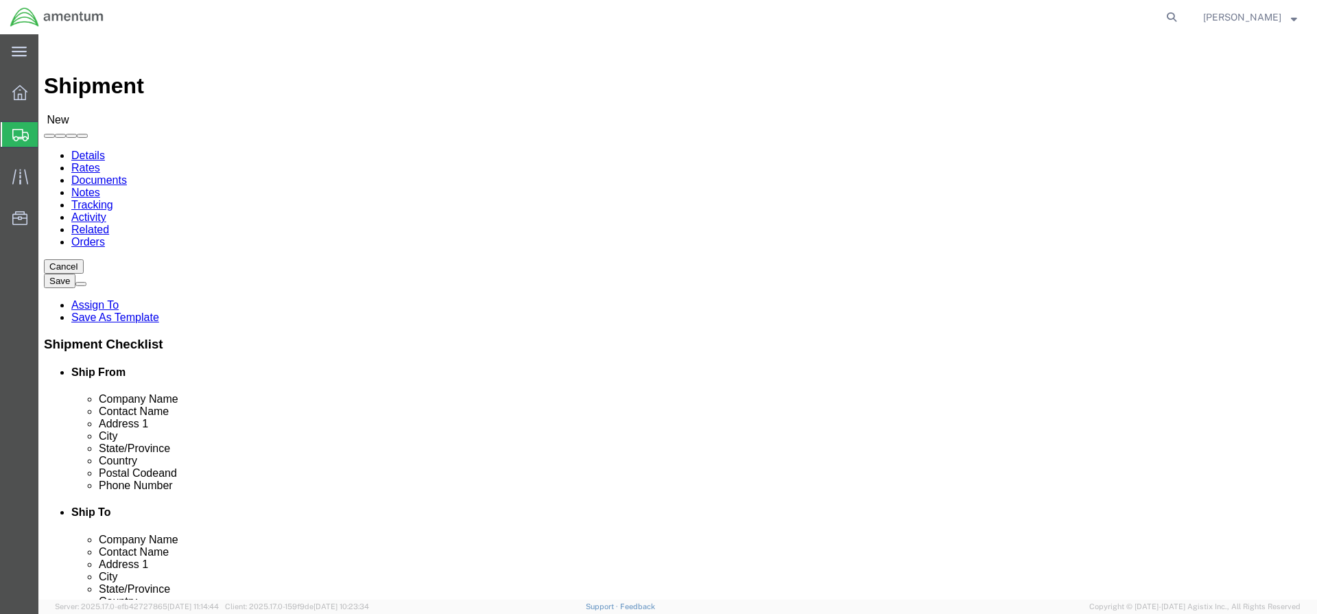
type input "79918"
type input "[PHONE_NUMBER]"
type input "[PERSON_NAME][EMAIL_ADDRESS][PERSON_NAME][DOMAIN_NAME]"
checkbox input "true"
select select "[GEOGRAPHIC_DATA]"
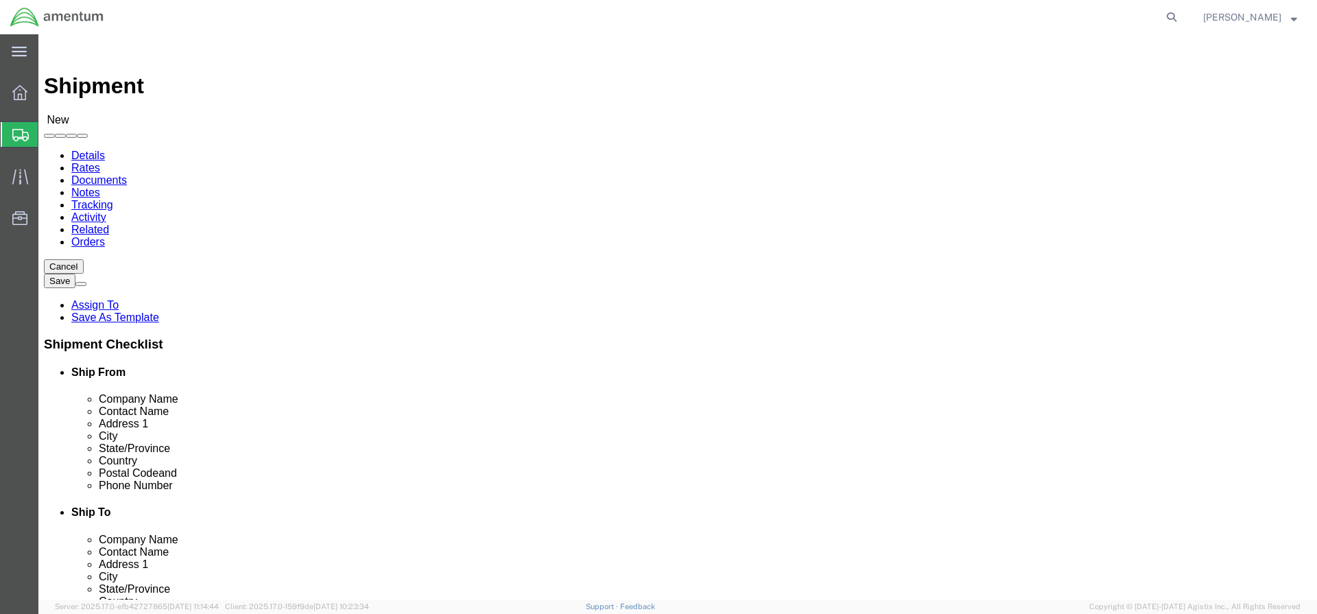
scroll to position [343, 0]
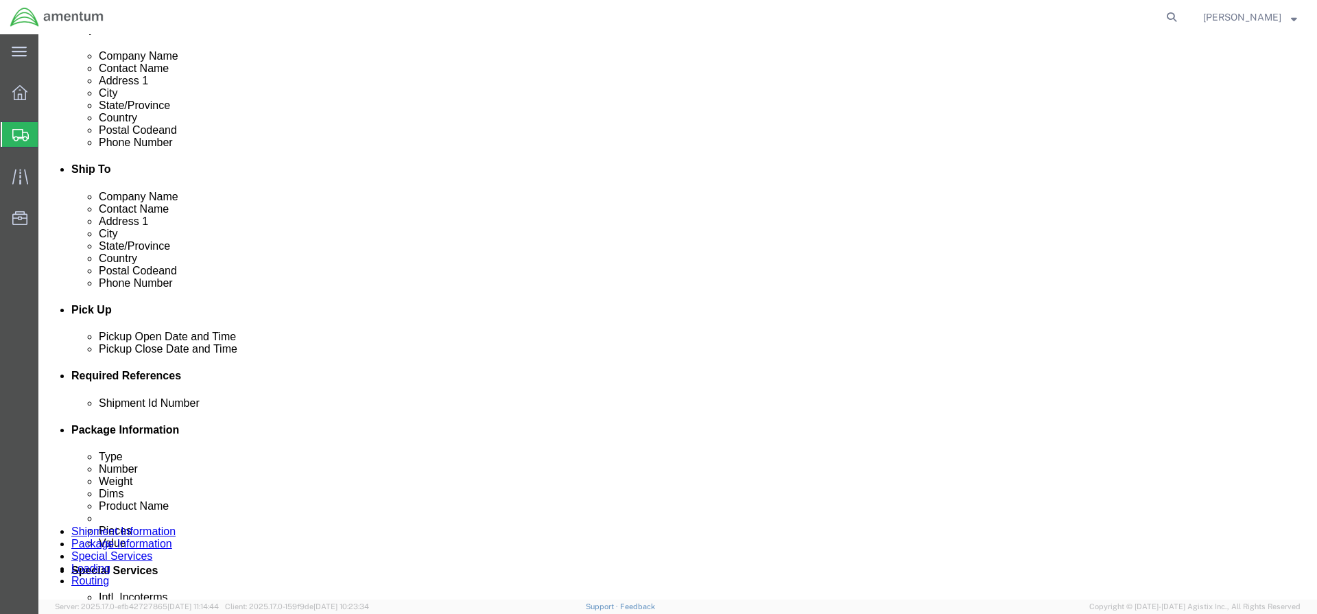
type input "[PERSON_NAME]"
click input "text"
paste input "4999.R.2521.BB.AY.0J.FBLI.00"
type input "4999.R.2521.BB.AY.0J.FBLI.00"
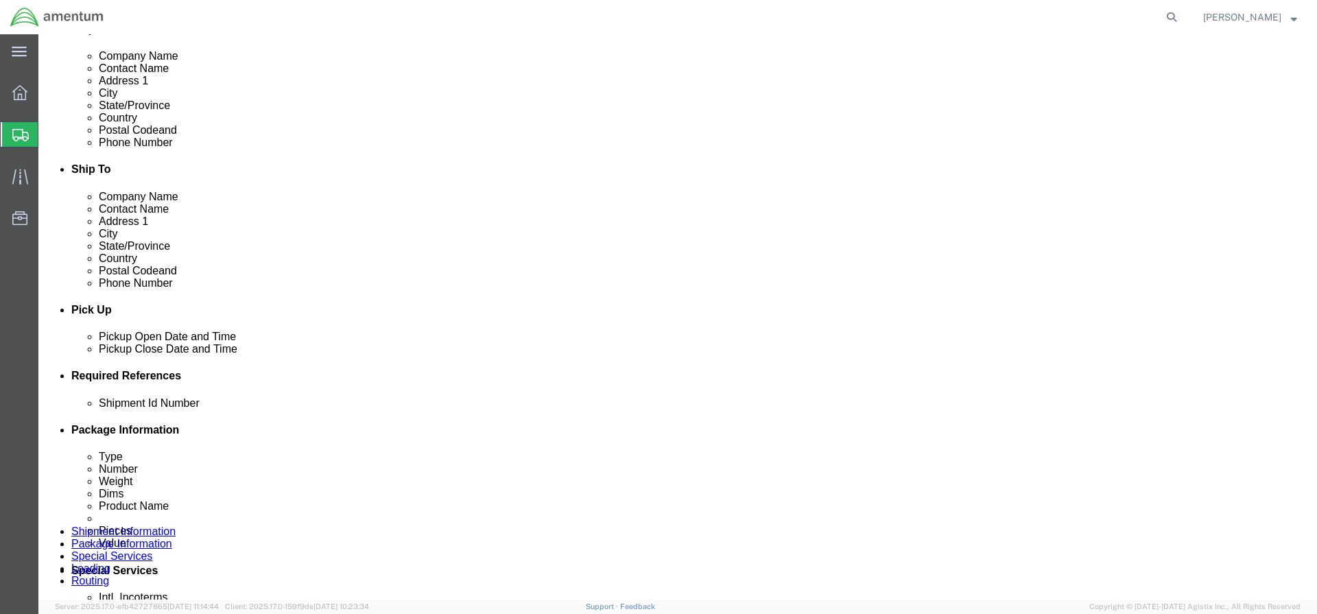
click button "Continue"
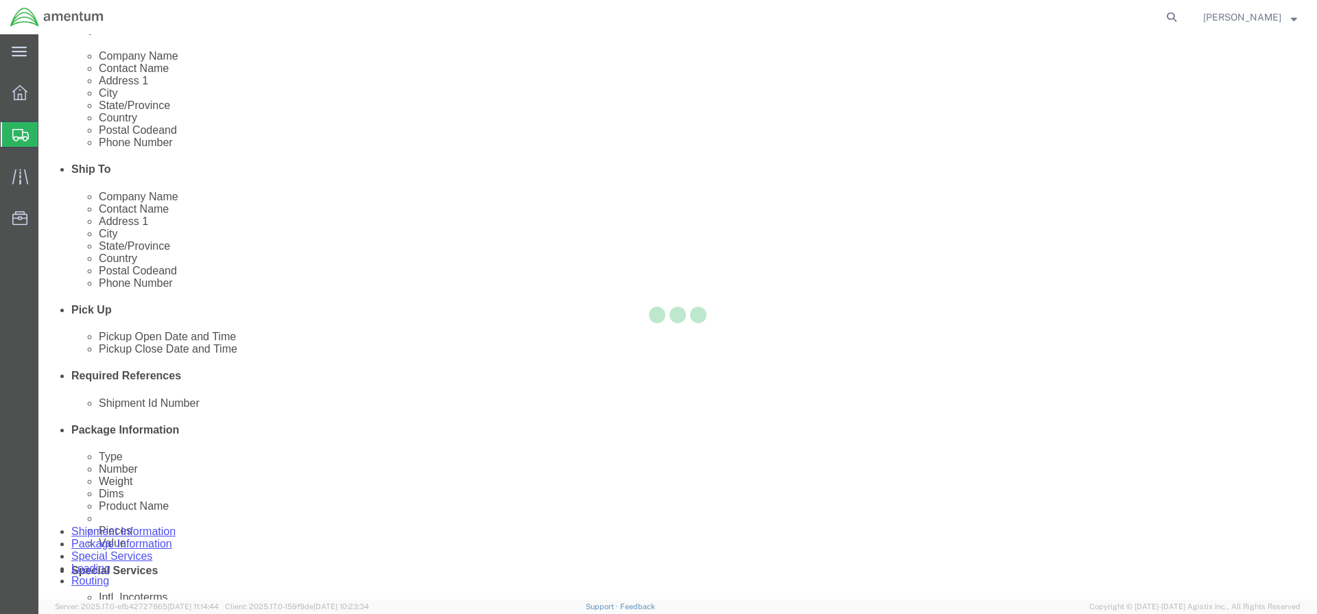
scroll to position [903, 0]
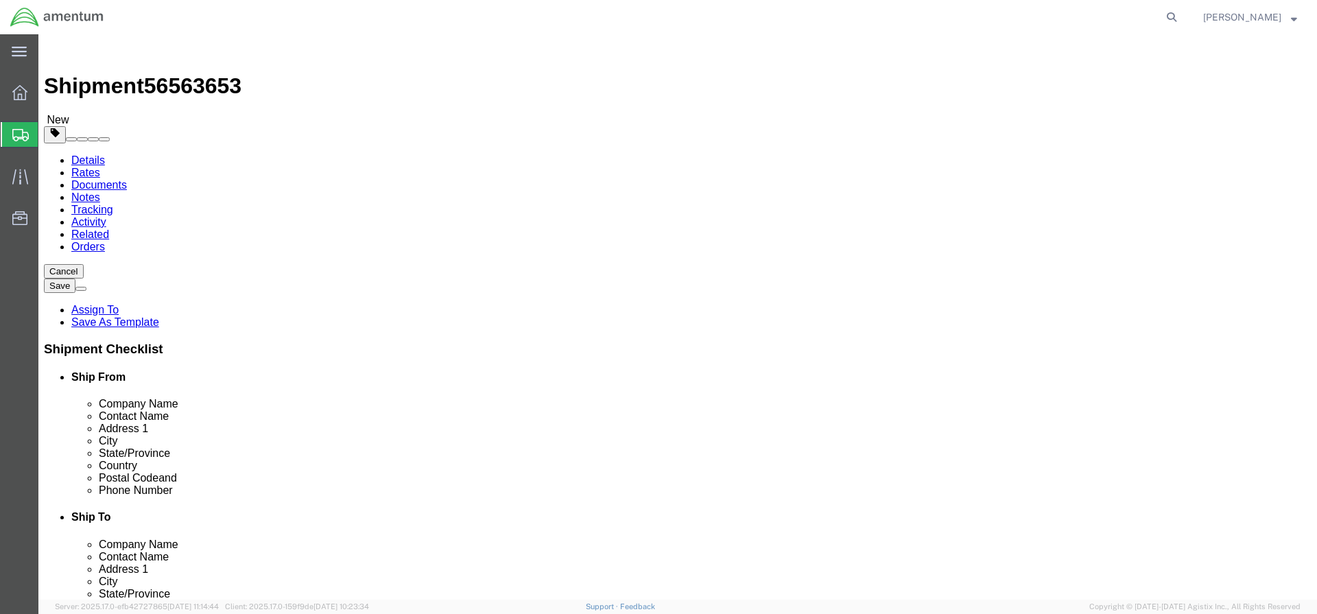
select select "YRPK"
click input "text"
type input "27"
click input "text"
type input "27"
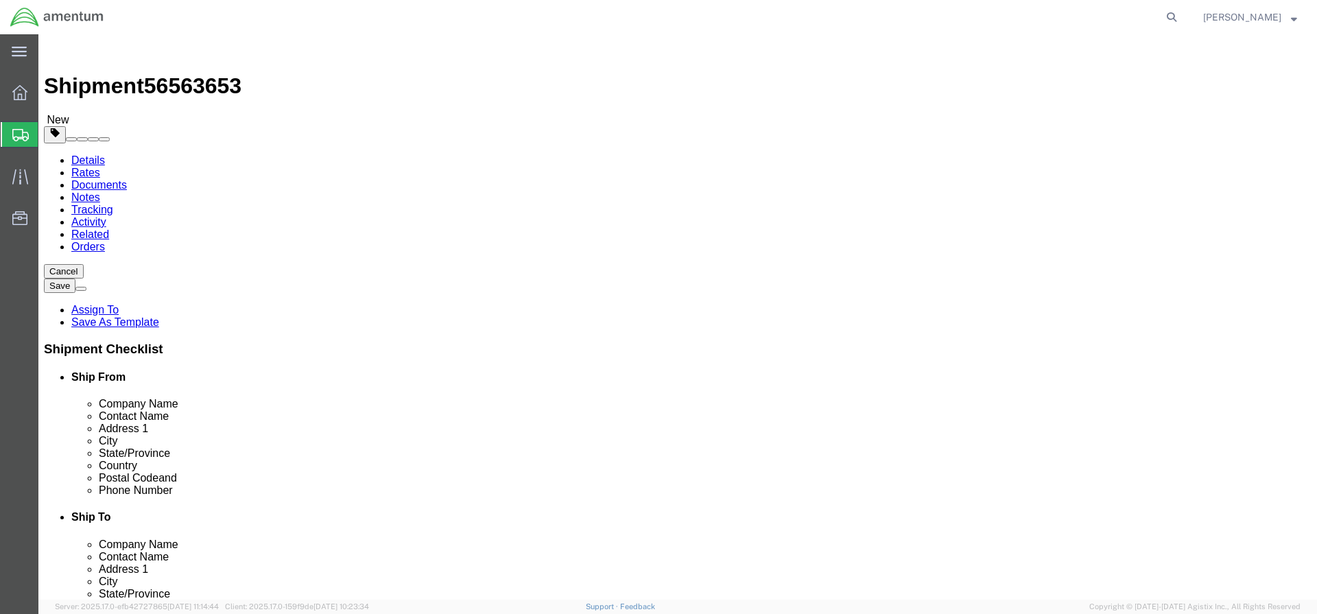
click input "text"
type input "10"
click input "0.00"
drag, startPoint x: 228, startPoint y: 318, endPoint x: 190, endPoint y: 318, distance: 37.7
click input "0.00"
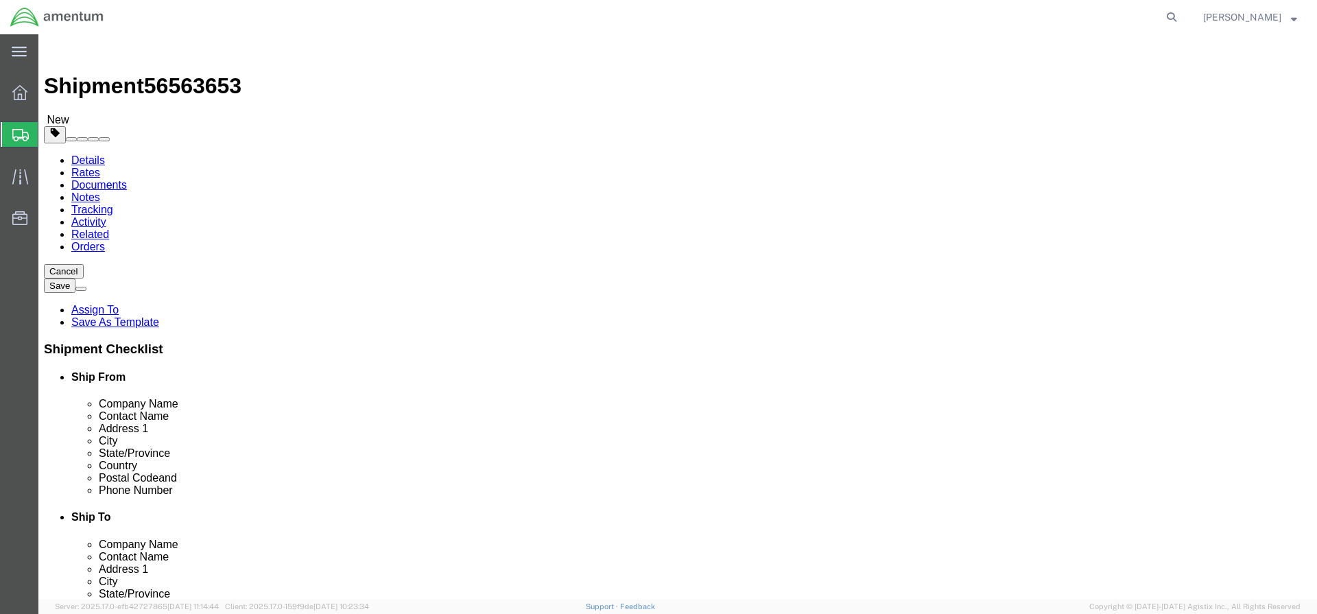
type input "42"
click link "Add Content"
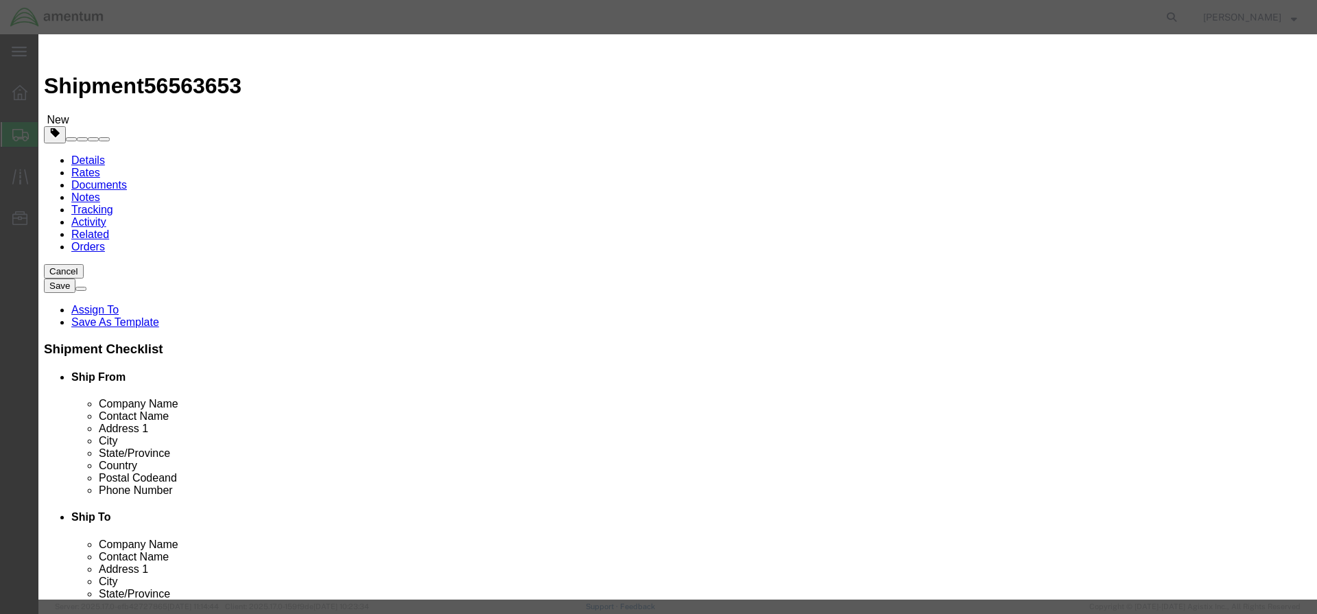
click input "text"
type input "AGPU TIRE"
click input "0"
type input "1"
click input "text"
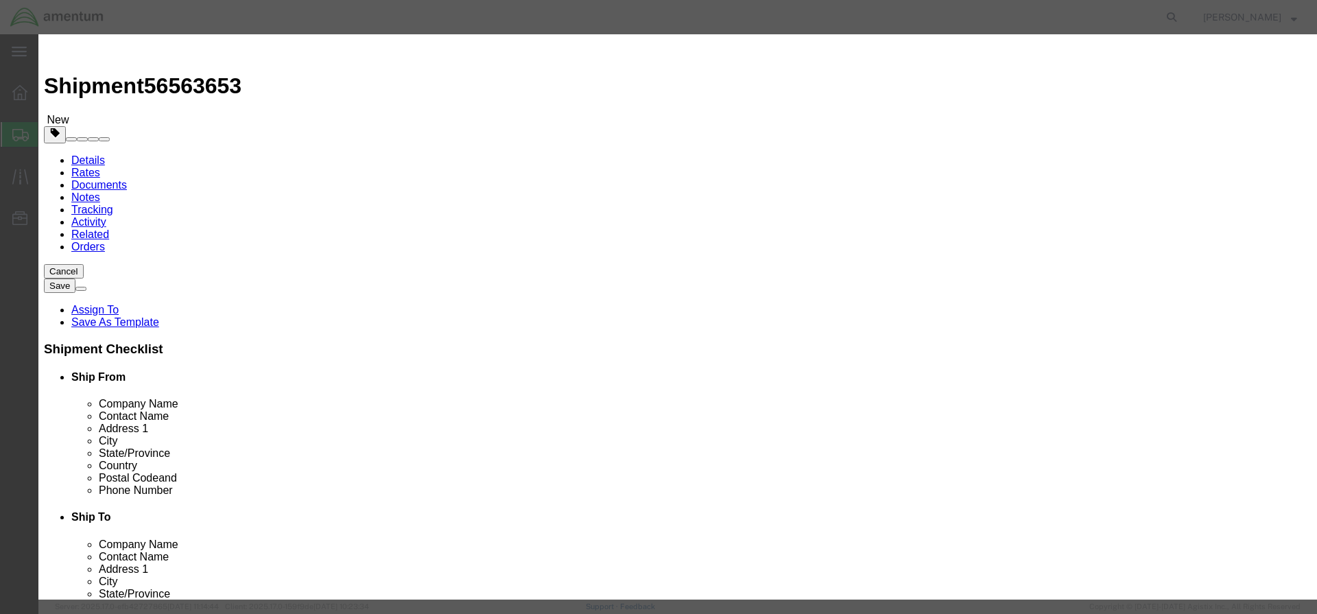
type input "50.00"
click button "Save & Close"
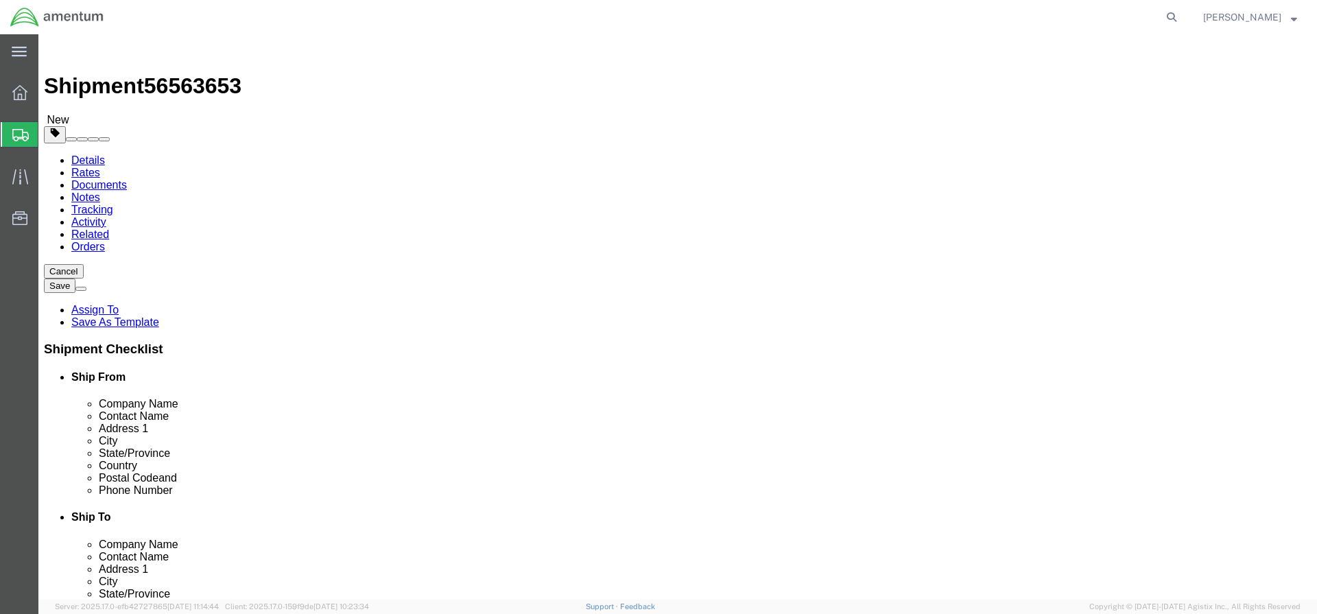
scroll to position [24, 0]
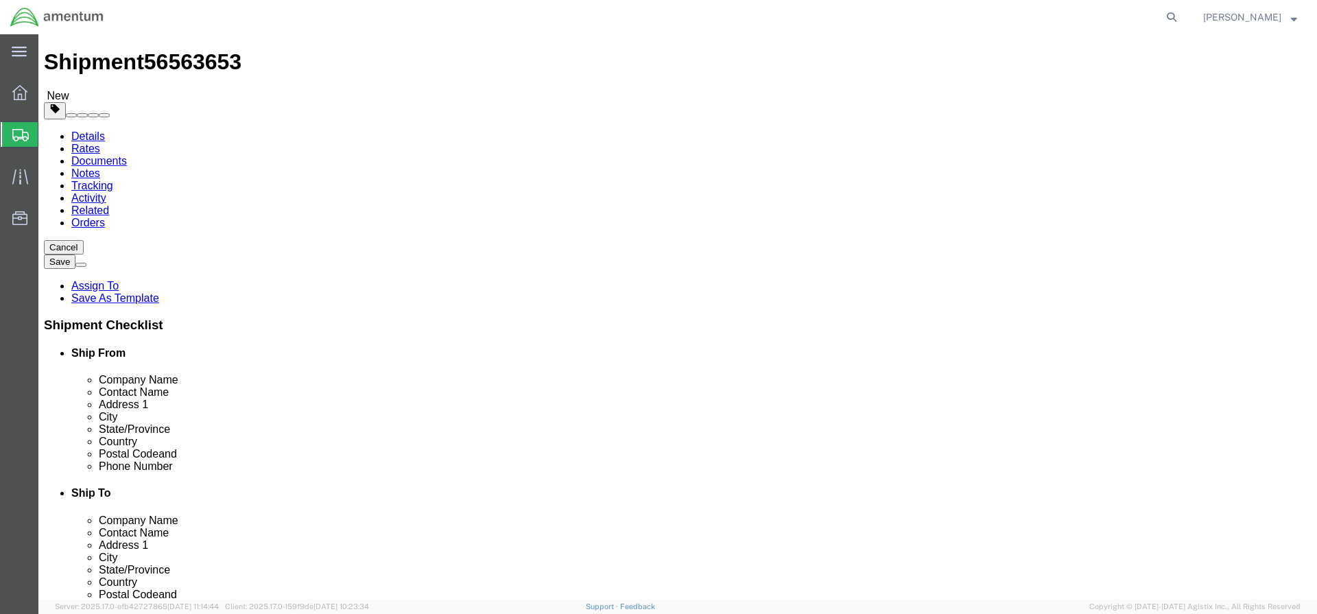
drag, startPoint x: 1095, startPoint y: 539, endPoint x: 732, endPoint y: 448, distance: 374.2
click button "Rate Shipment"
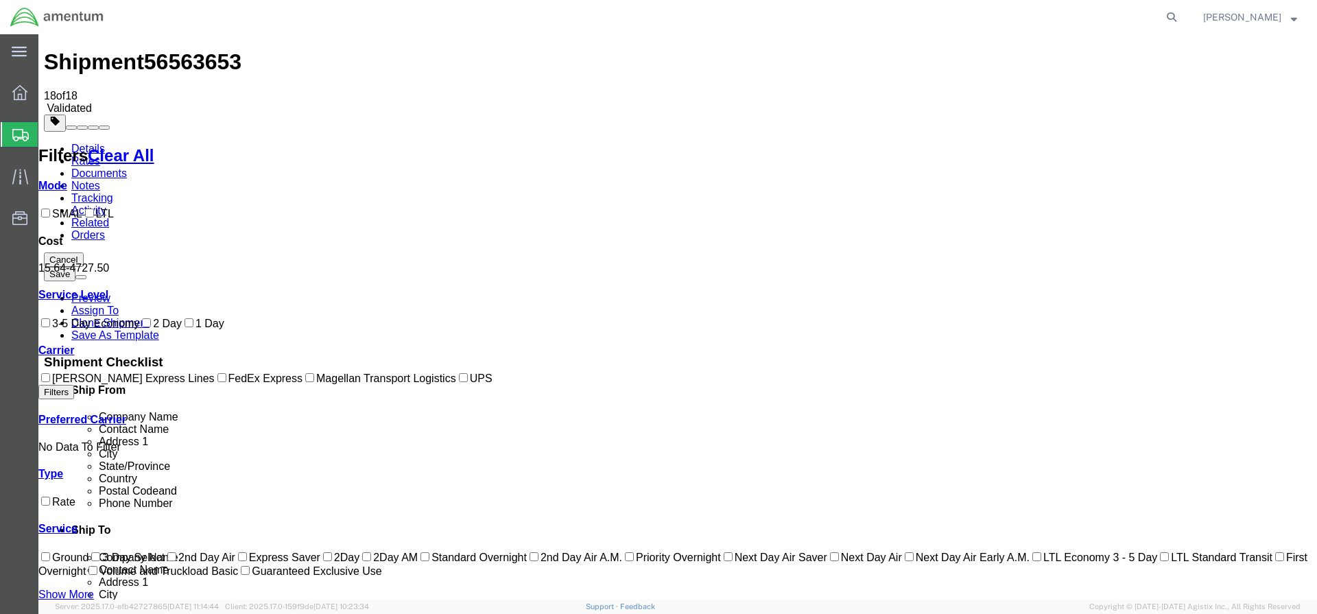
scroll to position [0, 0]
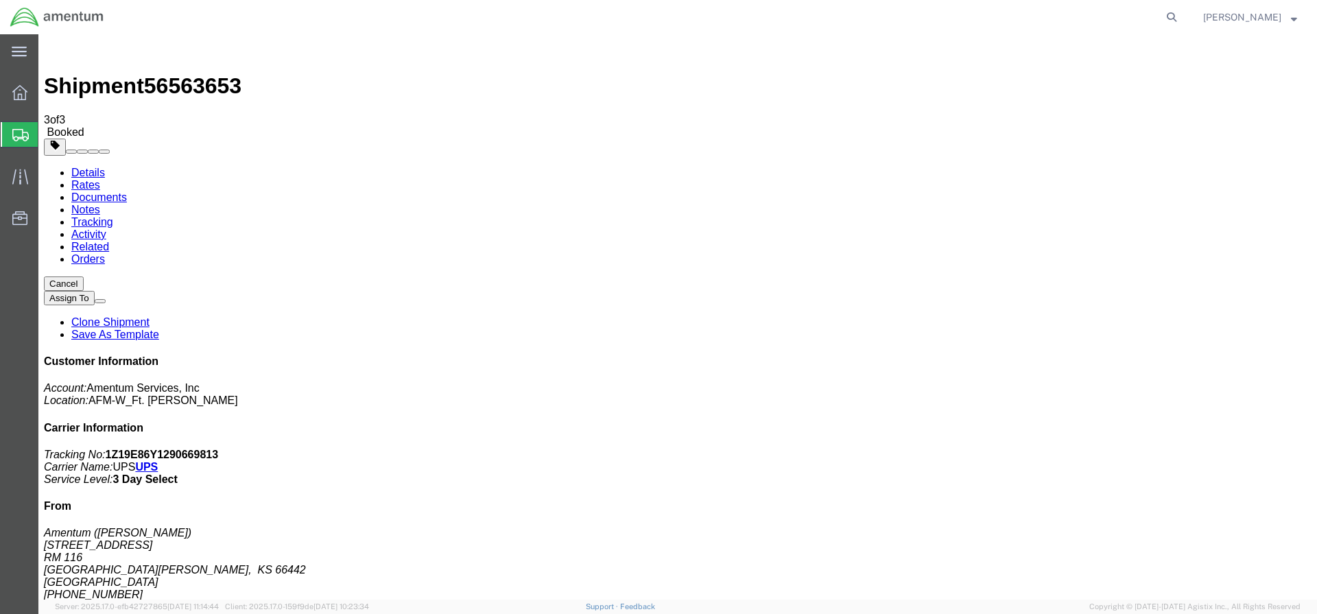
click at [105, 253] on link "Orders" at bounding box center [88, 259] width 34 height 12
click at [17, 83] on div at bounding box center [20, 92] width 38 height 27
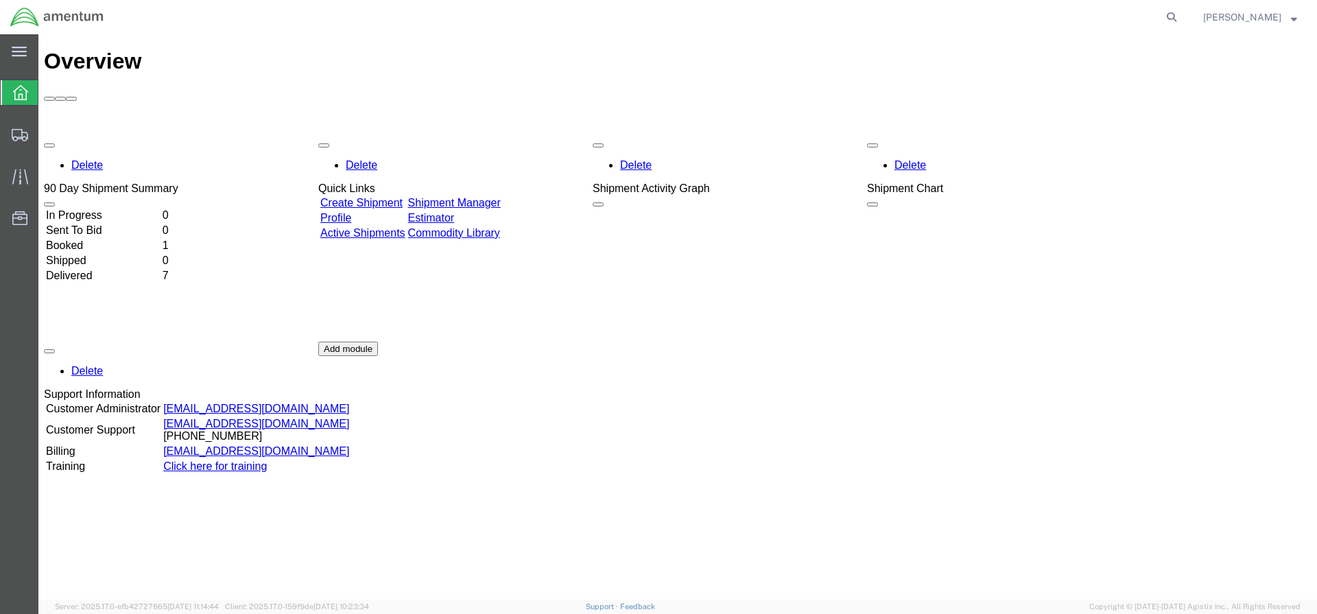
click at [501, 197] on link "Shipment Manager" at bounding box center [454, 203] width 93 height 12
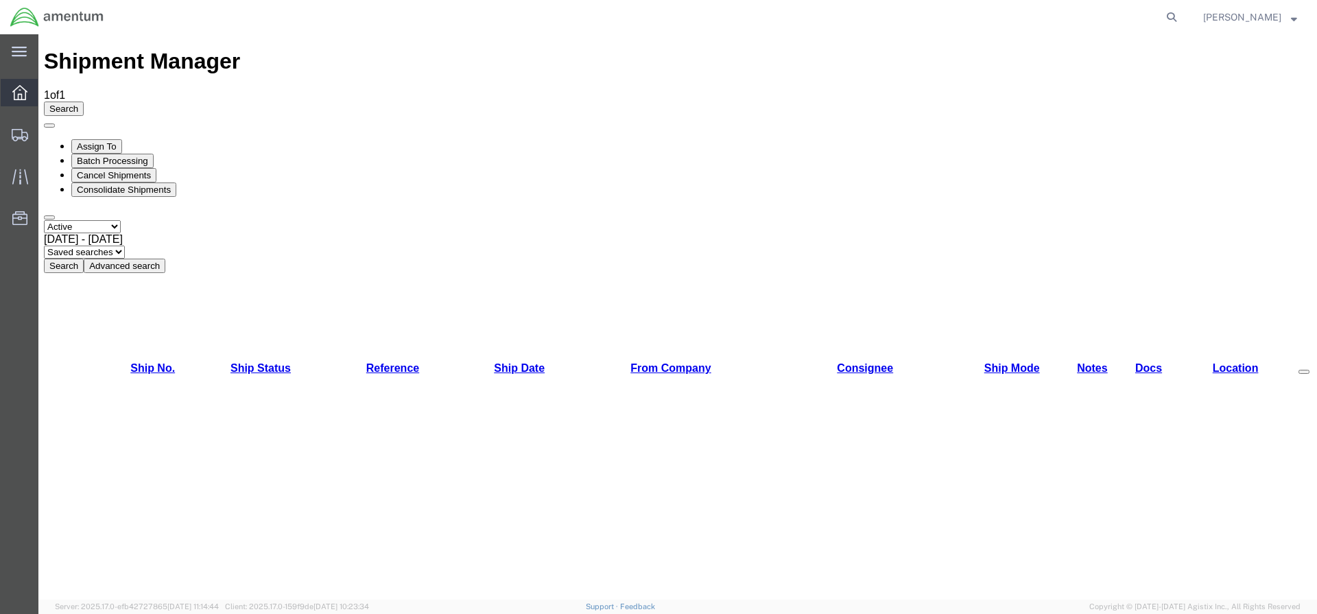
click at [21, 91] on icon at bounding box center [19, 92] width 15 height 15
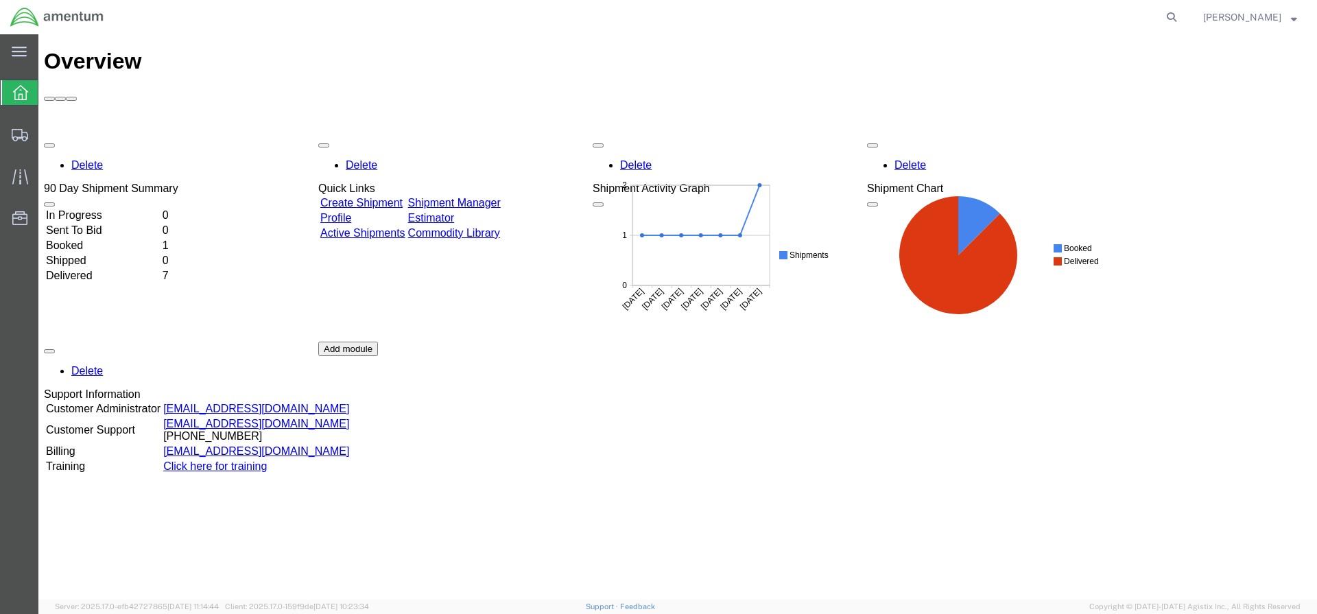
click at [153, 239] on td "Booked" at bounding box center [102, 246] width 115 height 14
